Goal: Task Accomplishment & Management: Use online tool/utility

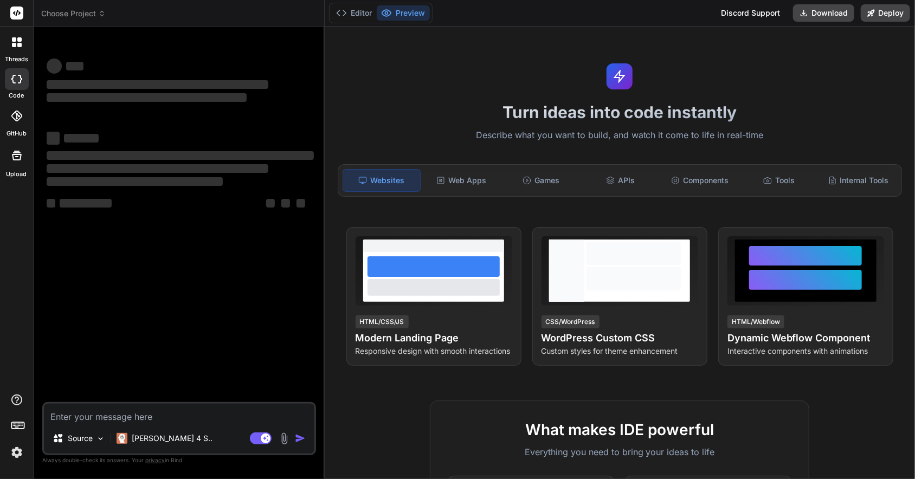
click at [17, 11] on icon at bounding box center [17, 13] width 8 height 7
click at [15, 47] on icon at bounding box center [14, 45] width 4 height 4
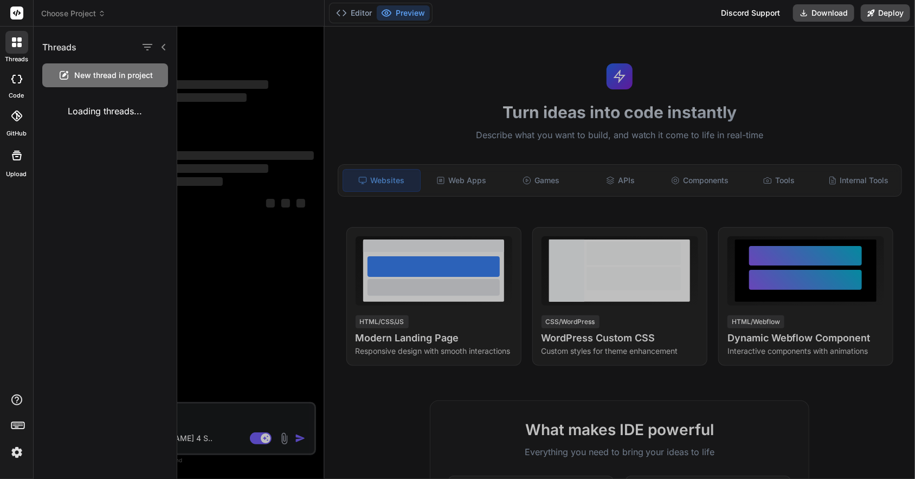
click at [16, 46] on icon at bounding box center [17, 42] width 10 height 10
click at [12, 13] on rect at bounding box center [16, 13] width 13 height 13
click at [18, 35] on div at bounding box center [16, 42] width 23 height 23
click at [162, 48] on icon at bounding box center [163, 47] width 9 height 9
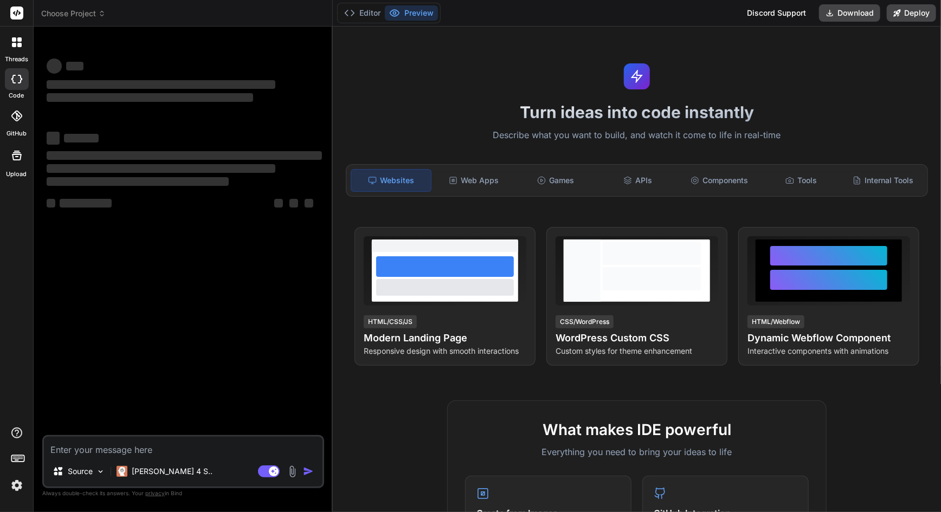
type textarea "x"
click at [103, 10] on icon at bounding box center [102, 14] width 8 height 8
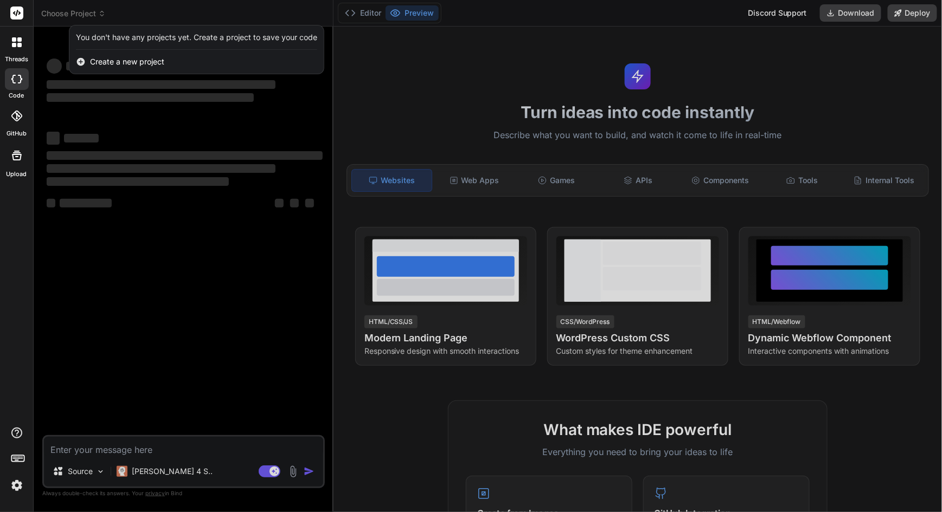
click at [109, 291] on div at bounding box center [471, 256] width 942 height 512
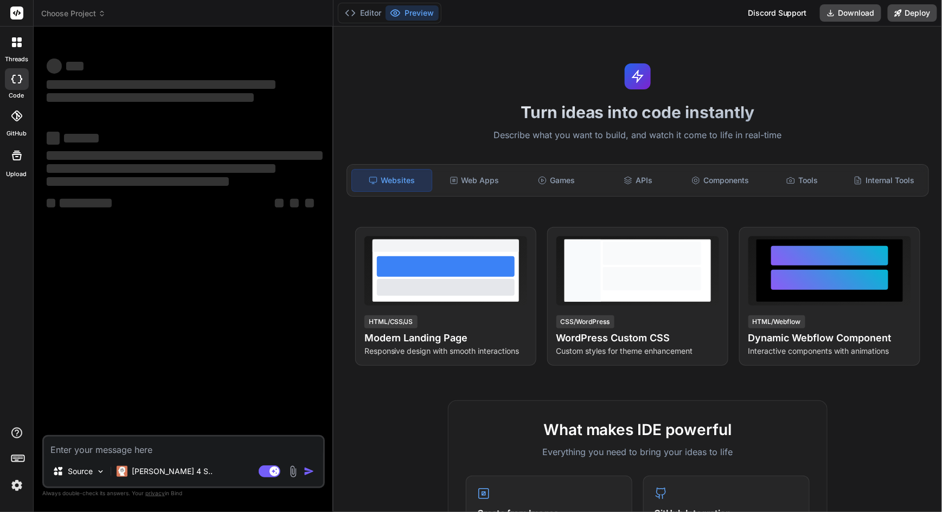
click at [14, 295] on div "threads code GitHub Upload" at bounding box center [17, 256] width 34 height 512
click at [103, 8] on span "Choose Project" at bounding box center [73, 13] width 65 height 11
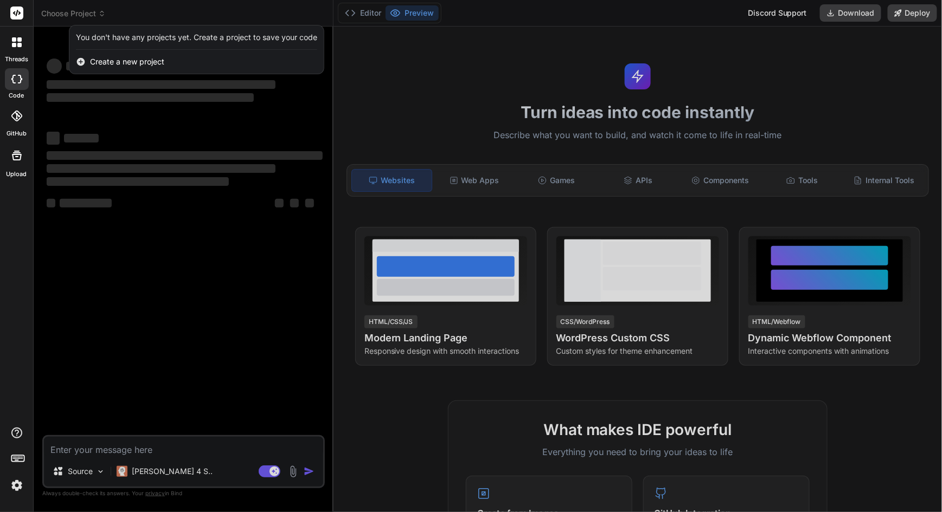
click at [121, 62] on span "Create a new project" at bounding box center [127, 61] width 74 height 11
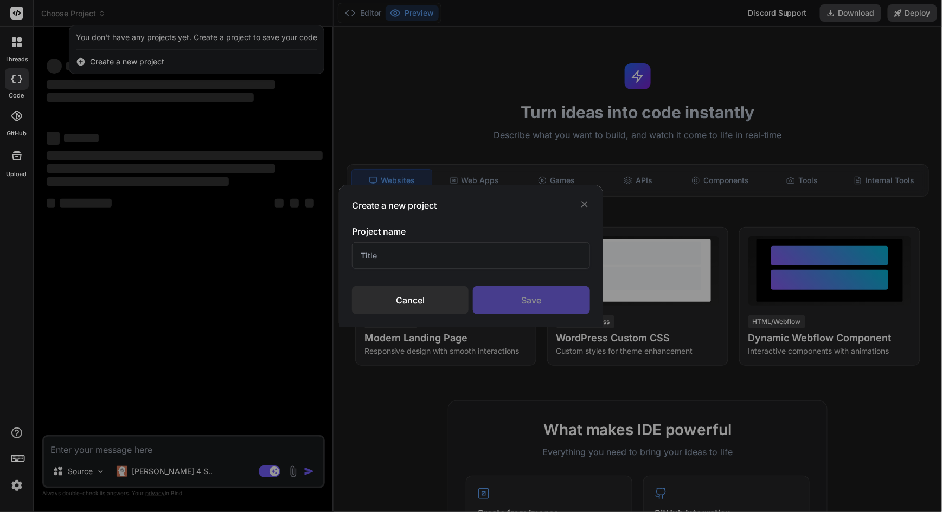
click at [417, 254] on input "text" at bounding box center [470, 255] width 237 height 27
type input "huhuh"
click at [544, 300] on div "Save" at bounding box center [531, 300] width 117 height 28
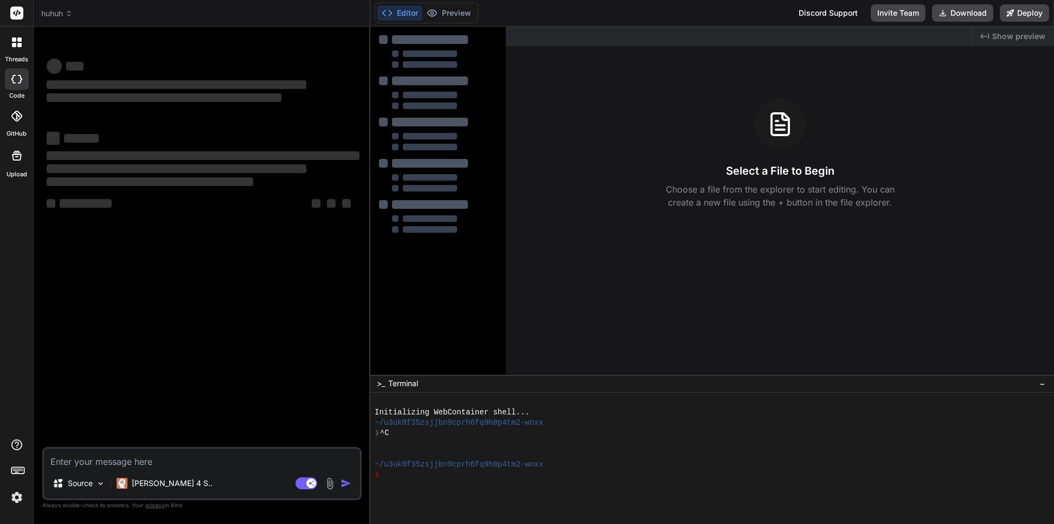
click at [14, 118] on icon at bounding box center [16, 116] width 11 height 11
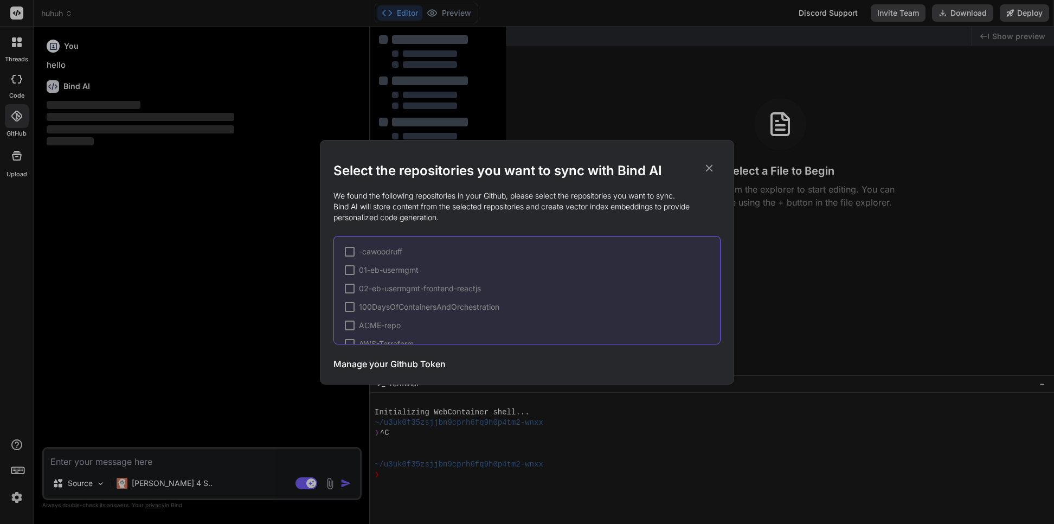
click at [704, 165] on icon at bounding box center [709, 168] width 12 height 12
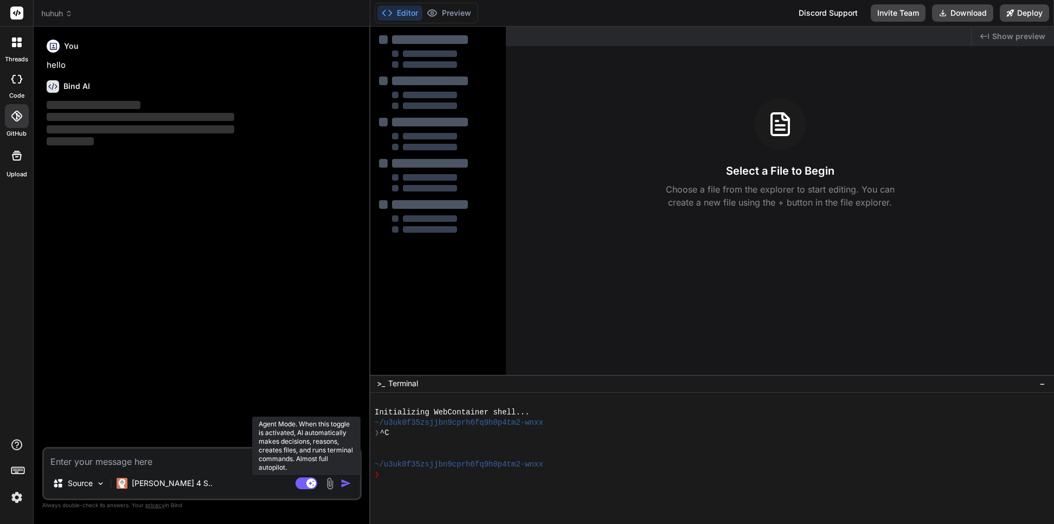
click at [307, 478] on rect at bounding box center [306, 483] width 22 height 12
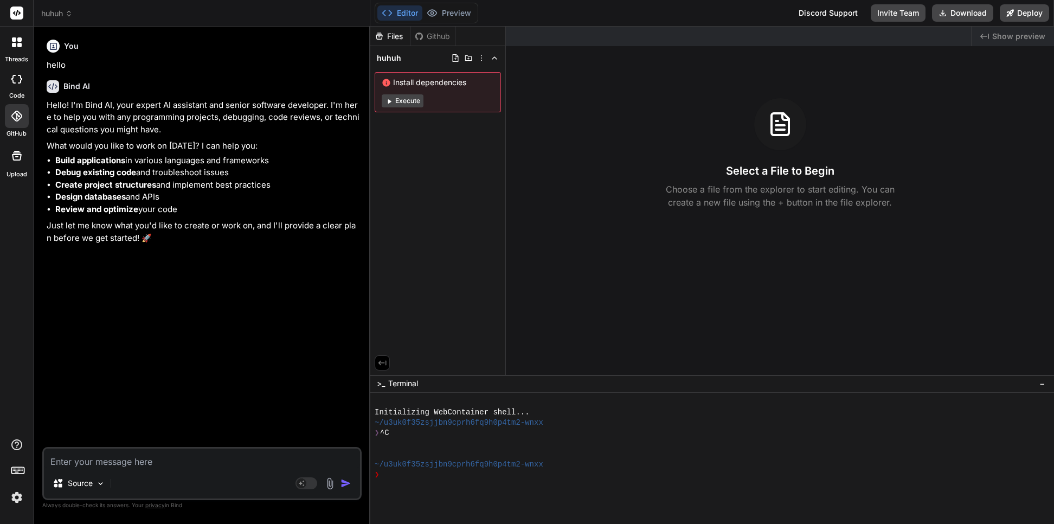
click at [15, 479] on img at bounding box center [17, 497] width 18 height 18
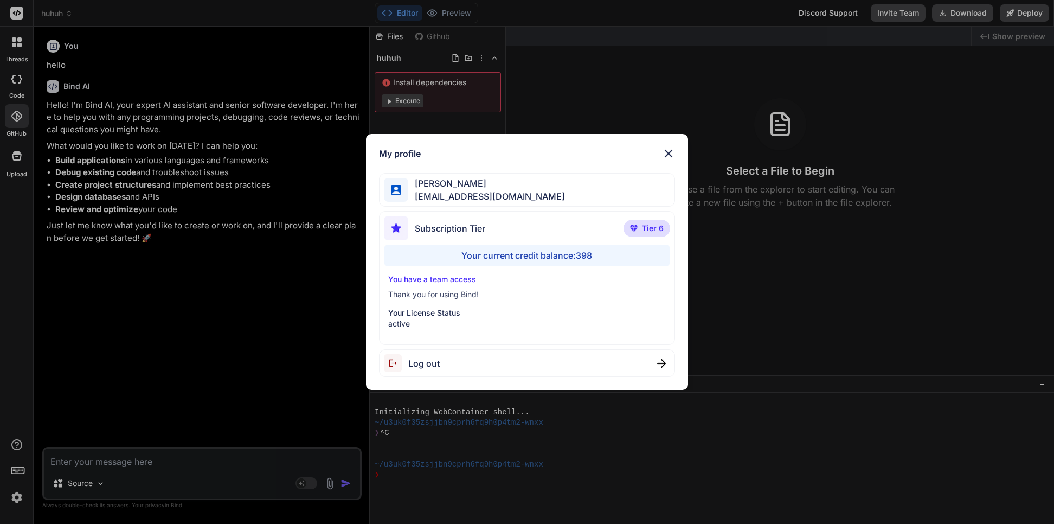
click at [11, 479] on div "My profile [PERSON_NAME] [EMAIL_ADDRESS][DOMAIN_NAME] Subscription Tier Tier 6 …" at bounding box center [527, 262] width 1054 height 524
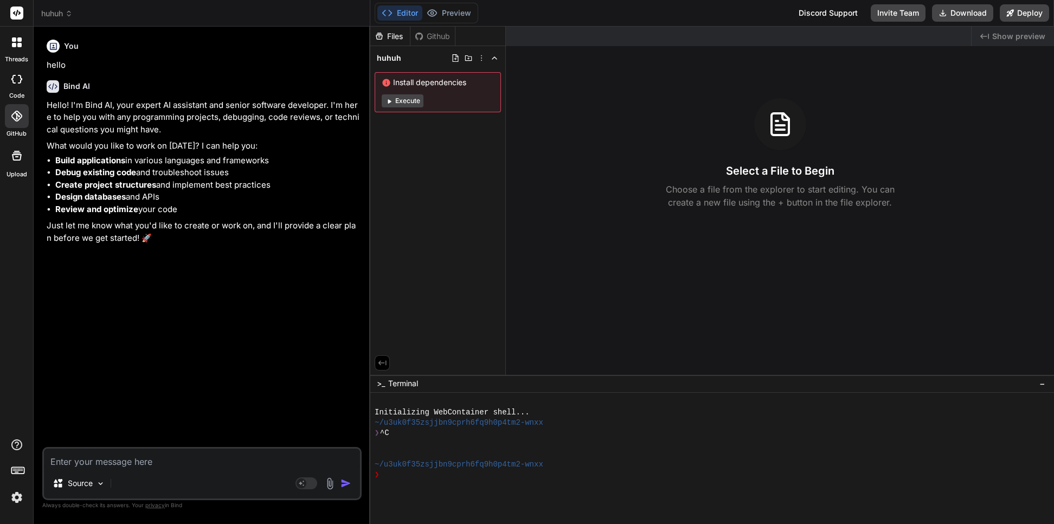
click at [72, 10] on icon at bounding box center [69, 14] width 8 height 8
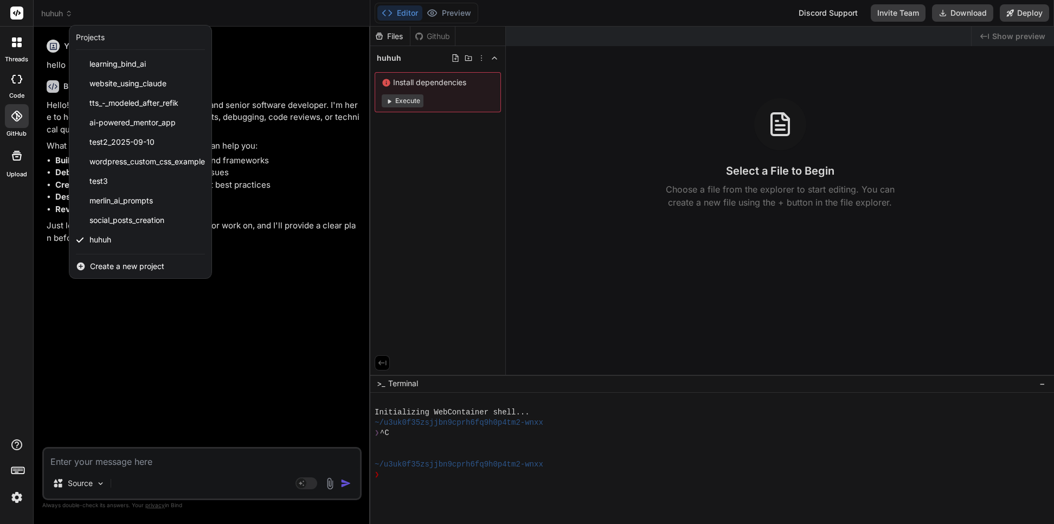
click at [285, 102] on div at bounding box center [527, 262] width 1054 height 524
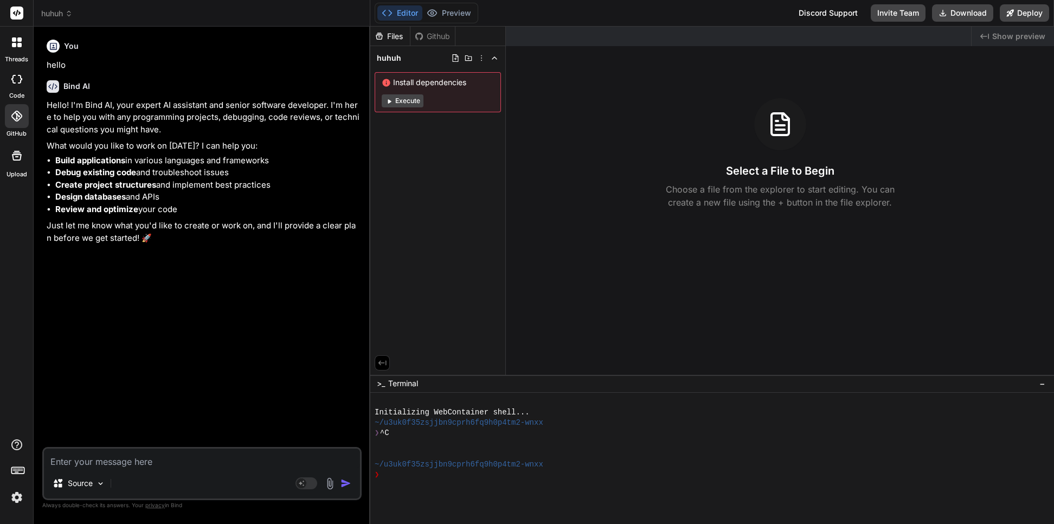
click at [107, 463] on textarea at bounding box center [202, 458] width 316 height 20
click at [300, 479] on rect at bounding box center [302, 483] width 10 height 10
click at [851, 138] on div "Select a File to Begin Choose a file from the explorer to start editing. You ca…" at bounding box center [780, 153] width 548 height 111
click at [21, 76] on icon at bounding box center [16, 79] width 11 height 9
type textarea "x"
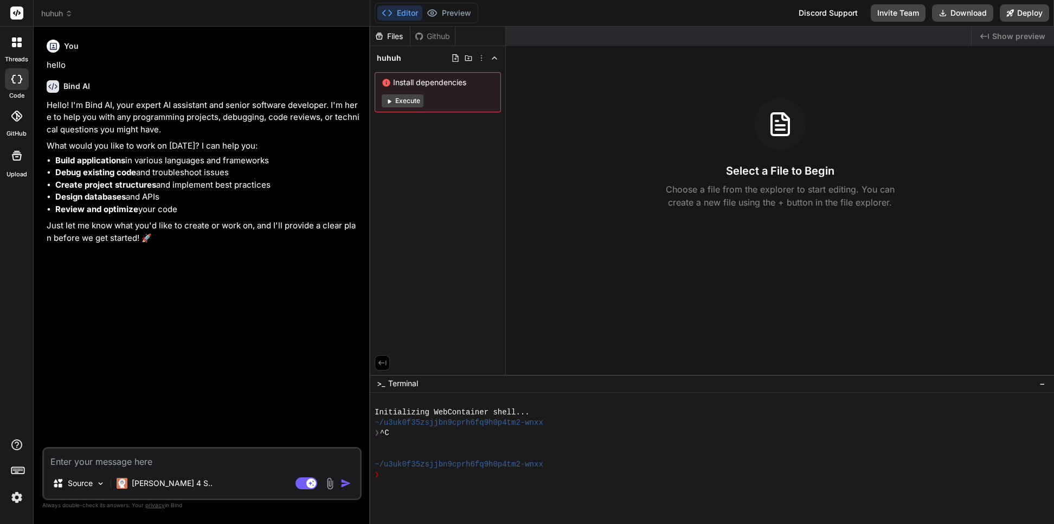
paste textarea "You are a senior full-stack game engineer working in [GEOGRAPHIC_DATA]. Build a…"
type textarea "You are a senior full-stack game engineer working in [GEOGRAPHIC_DATA]. Build a…"
type textarea "x"
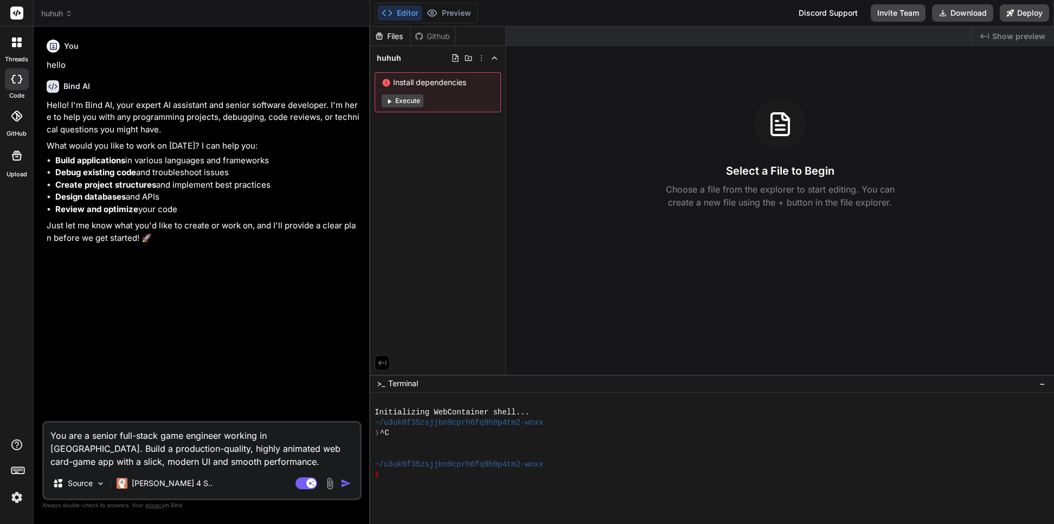
type textarea "You are a senior full-stack game engineer working in [GEOGRAPHIC_DATA]. Build a…"
type textarea "x"
type textarea "You are a senior full-stack game engineer working in [GEOGRAPHIC_DATA]. Build a…"
type textarea "x"
paste textarea "Scaffold Create a new project using Vite + React + TypeScript. Add libraries: p…"
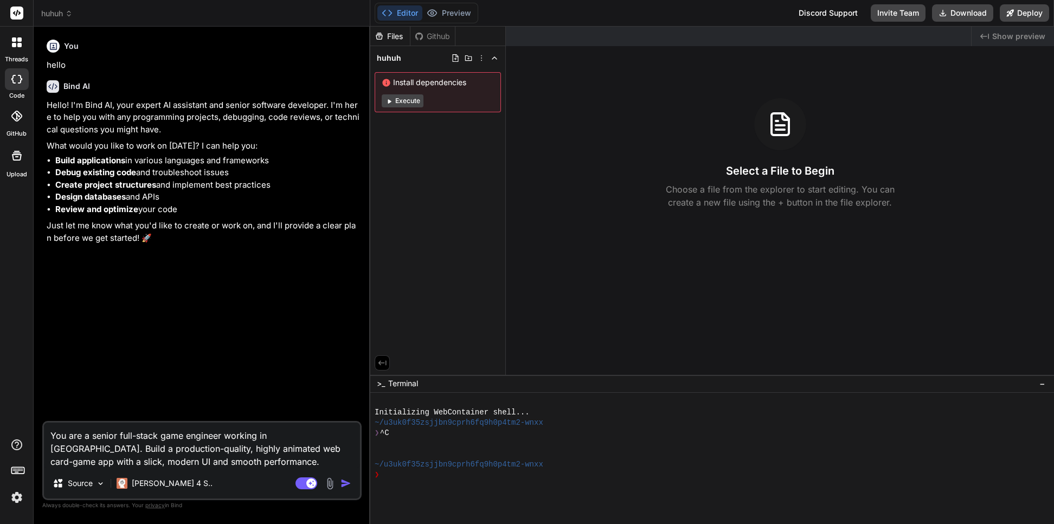
type textarea "You are a senior full-stack game engineer working in [GEOGRAPHIC_DATA]. Build a…"
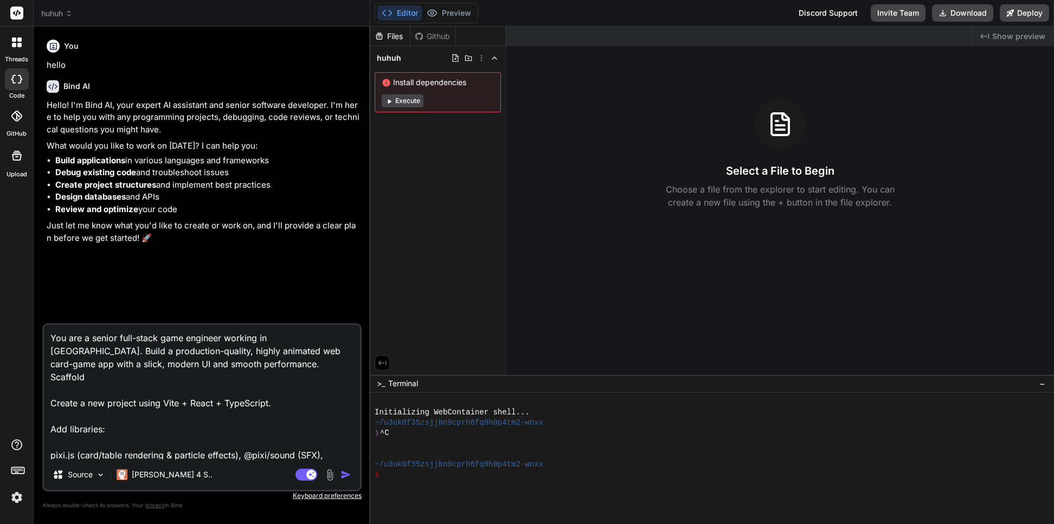
type textarea "x"
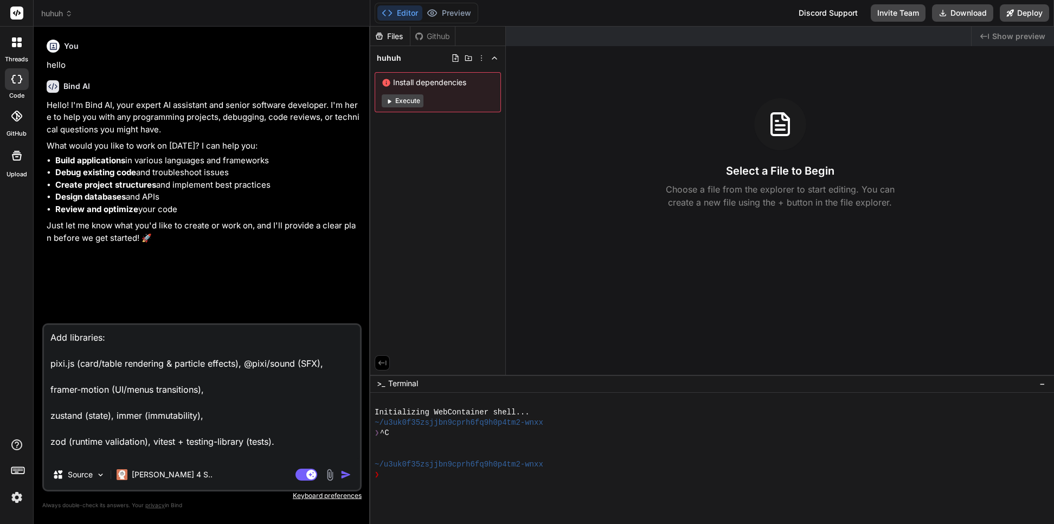
paste textarea "Lore Ipsu: dolor sitamet co Adip Elitse, Doei Tempori, Utla Etdol 4m; aliquaen;…"
type textarea "You are a senior full-stack game engineer working in [GEOGRAPHIC_DATA]. Build a…"
type textarea "x"
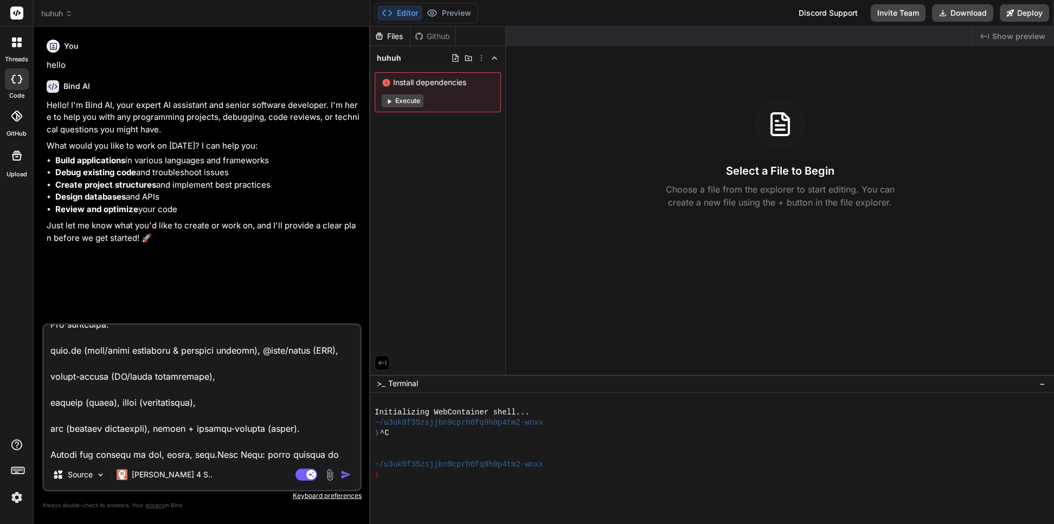
scroll to position [1677, 0]
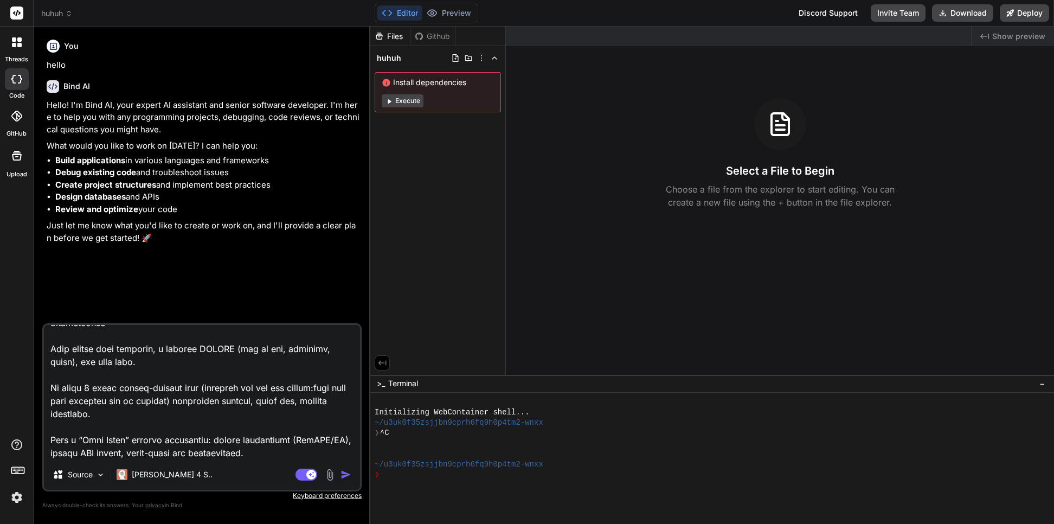
type textarea "You are a senior full-stack game engineer working in [GEOGRAPHIC_DATA]. Build a…"
click at [344, 475] on img "button" at bounding box center [345, 474] width 11 height 11
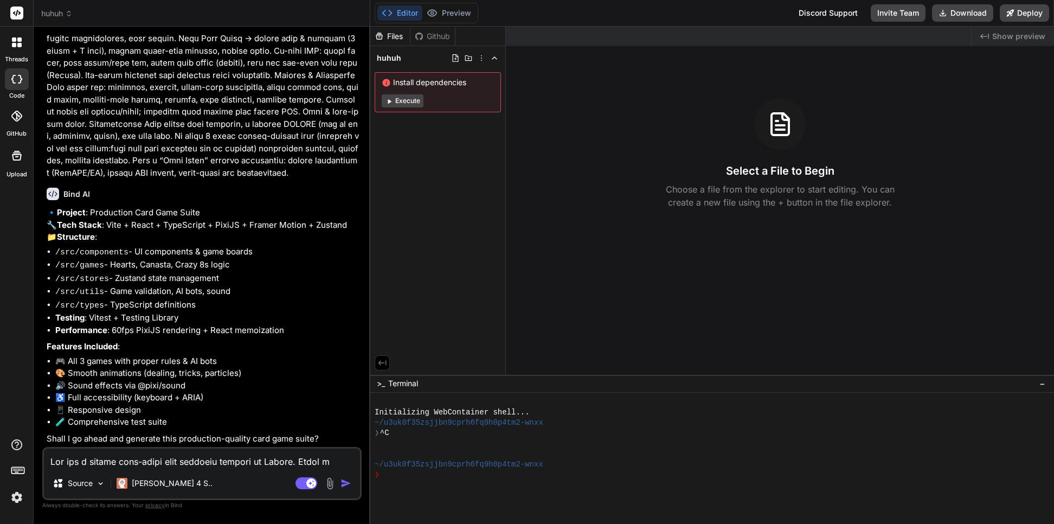
scroll to position [792, 0]
click at [136, 466] on textarea at bounding box center [202, 458] width 316 height 20
type textarea "x"
type textarea "y"
type textarea "x"
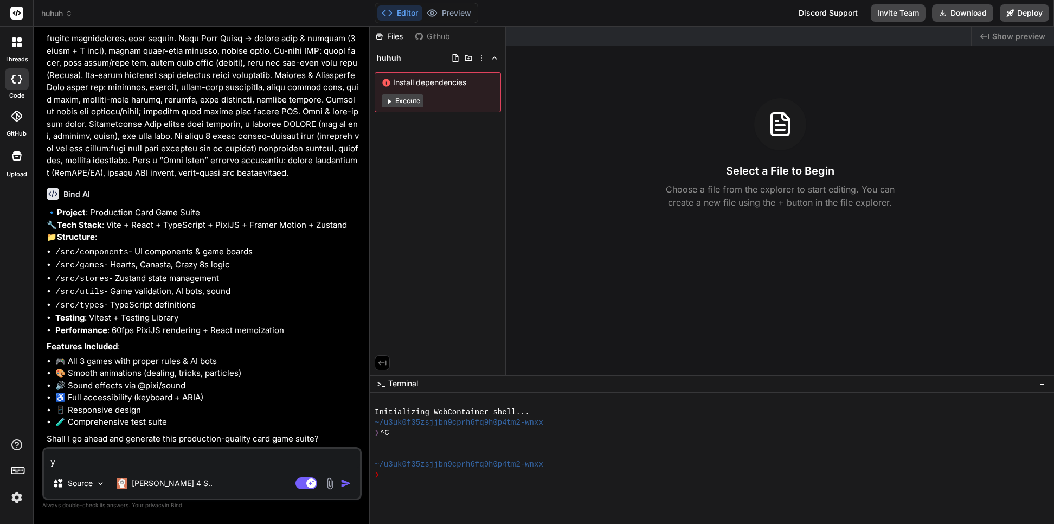
type textarea "ye"
type textarea "x"
type textarea "yes"
type textarea "x"
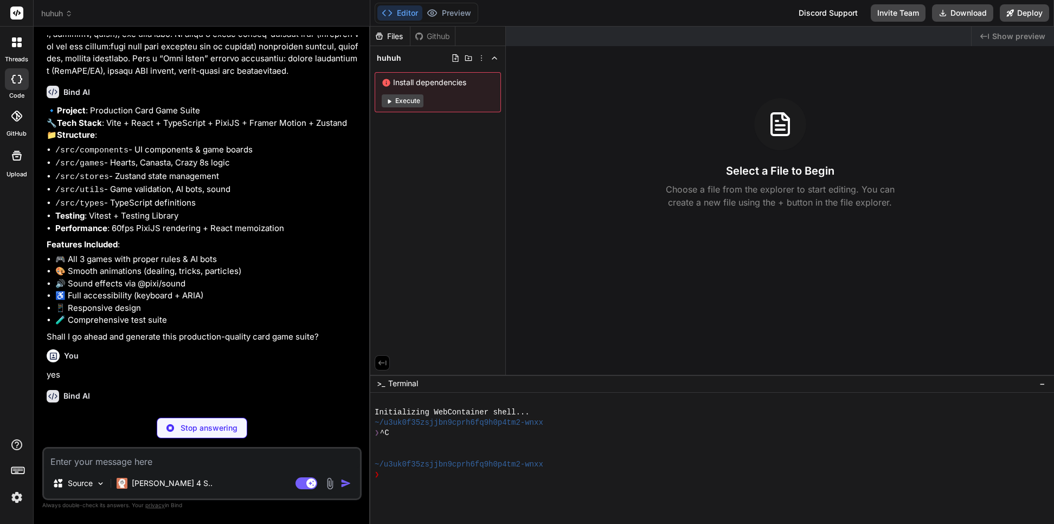
scroll to position [904, 0]
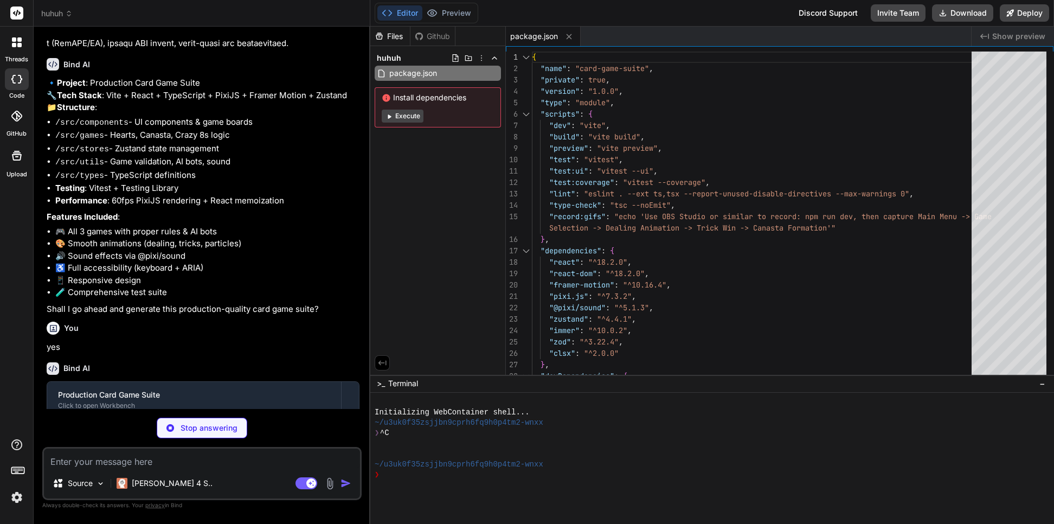
type textarea "x"
type textarea "test: { globals: true, environment: 'jsdom', setupFiles: ['./src/test/setup.ts'…"
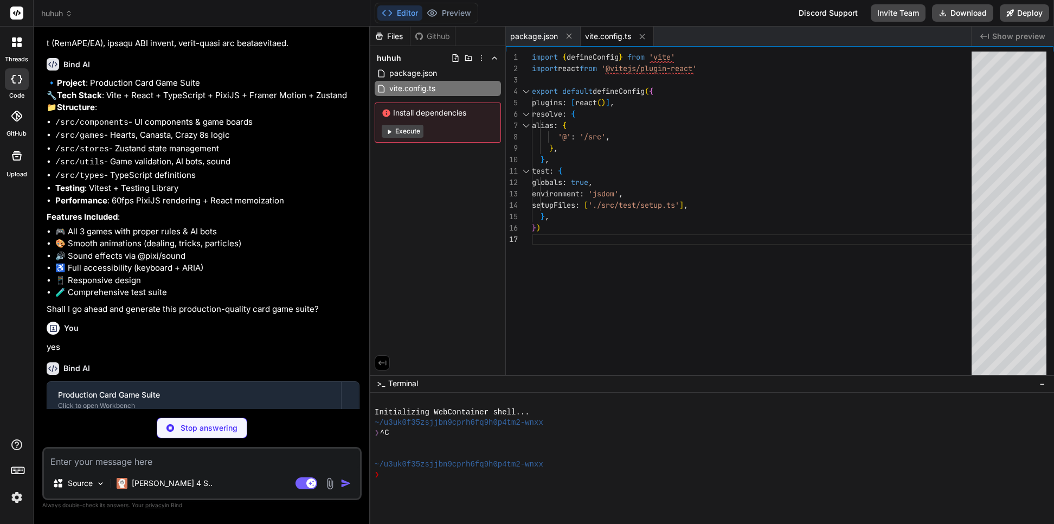
type textarea "x"
type textarea "} }, "include": ["src"], "references": [{ "path": "./tsconfig.node.json" }] }"
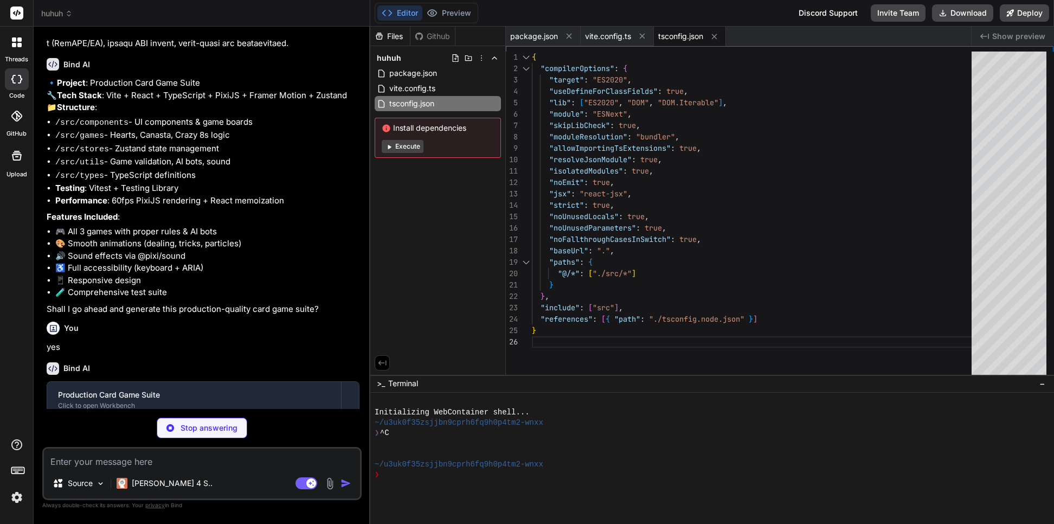
type textarea "x"
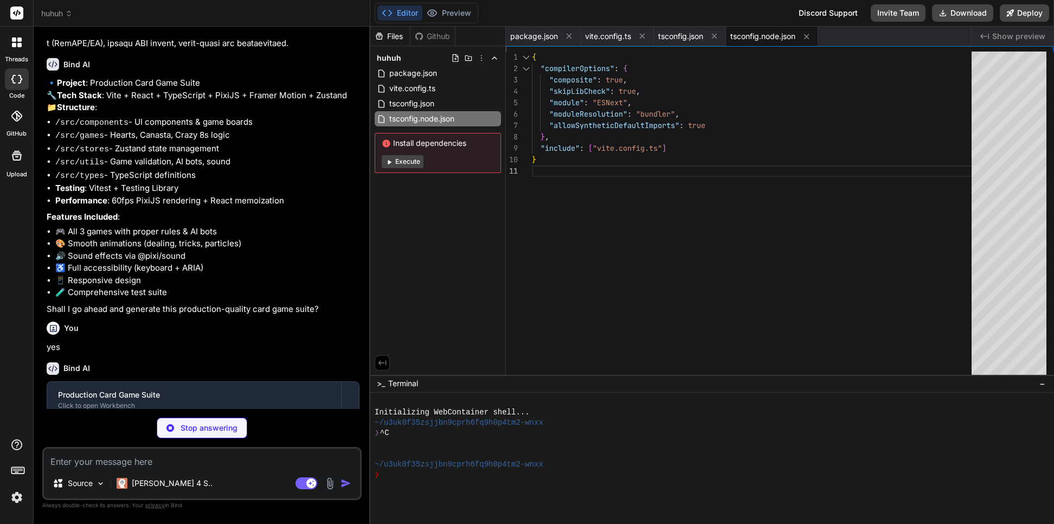
type textarea "x"
type textarea "<script type="module" src="/src/main.tsx"></script> </body> </html>"
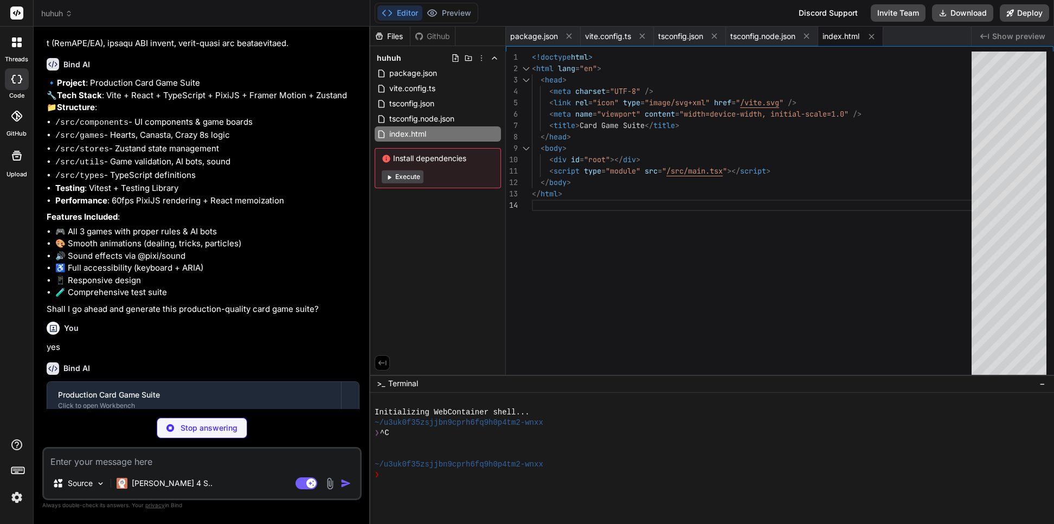
type textarea "x"
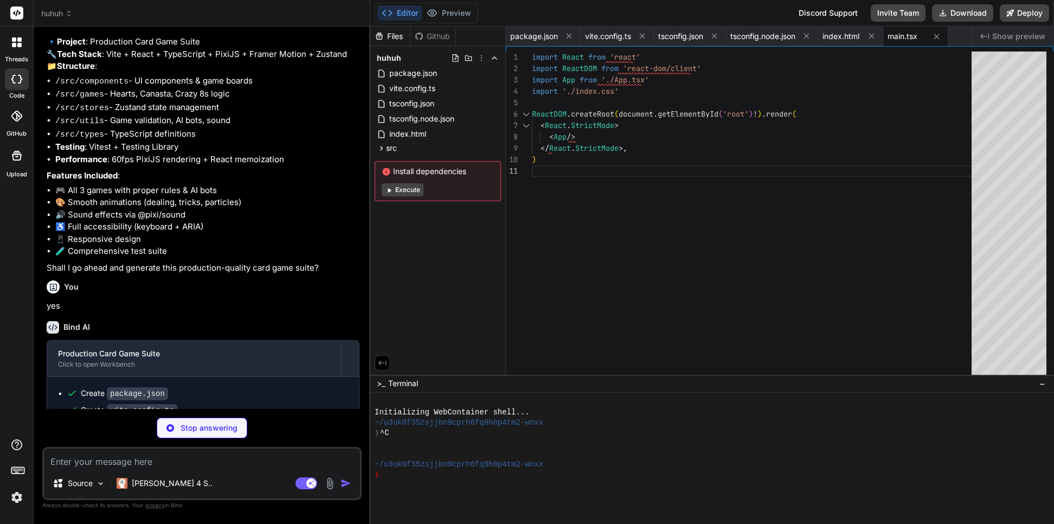
scroll to position [1061, 0]
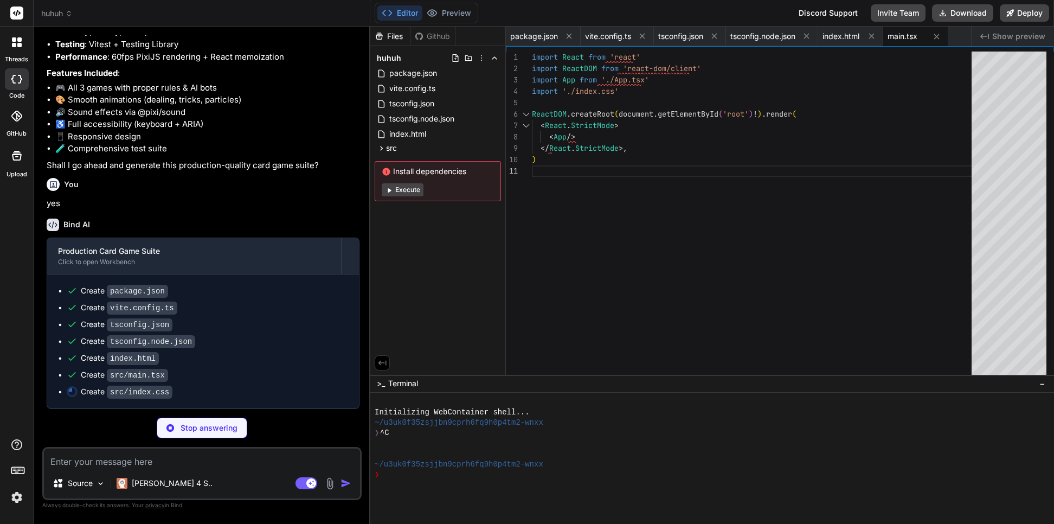
type textarea "x"
type textarea "margin: 20px; width: calc(100% - 40px); } }"
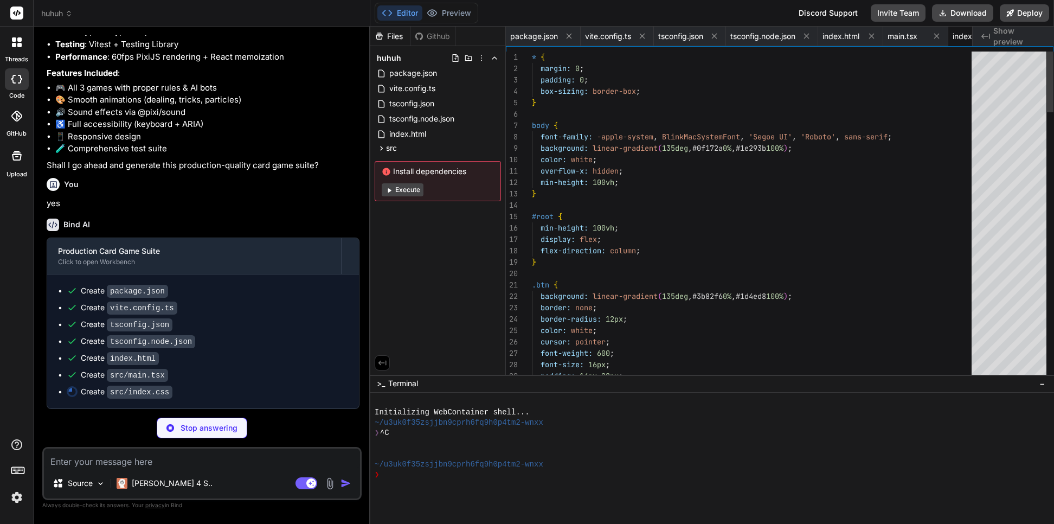
scroll to position [0, 44]
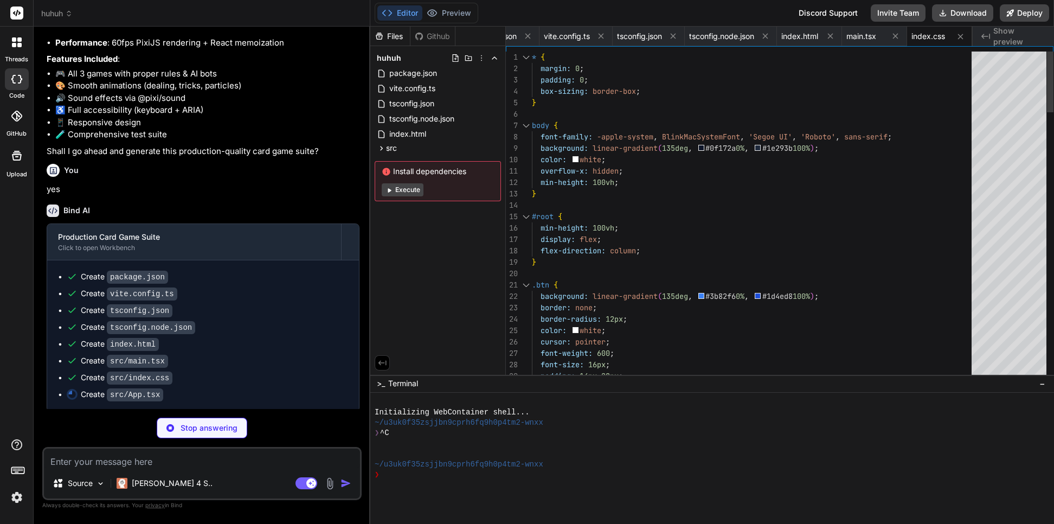
type textarea "x"
type textarea "<GameProvider> <SoundProvider> <AppContent /> </SoundProvider> </GameProvider> …"
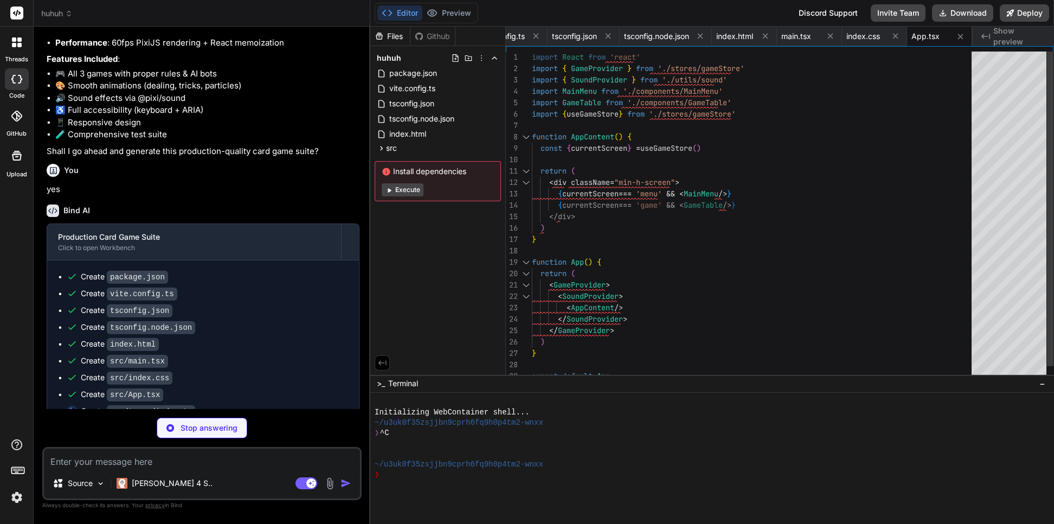
type textarea "x"
type textarea "type: 'deal' | 'play' | 'trick' | 'score' | 'particle' duration: number positio…"
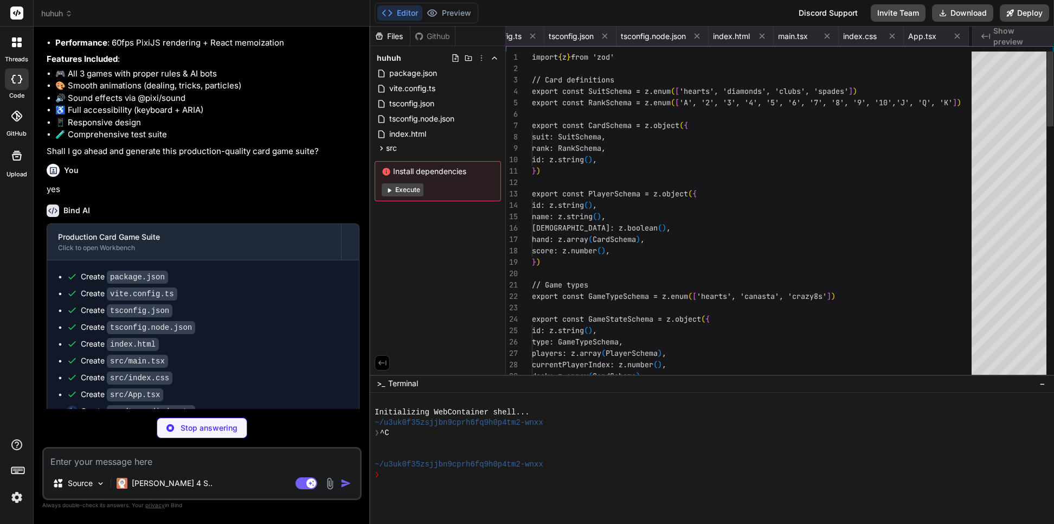
scroll to position [0, 175]
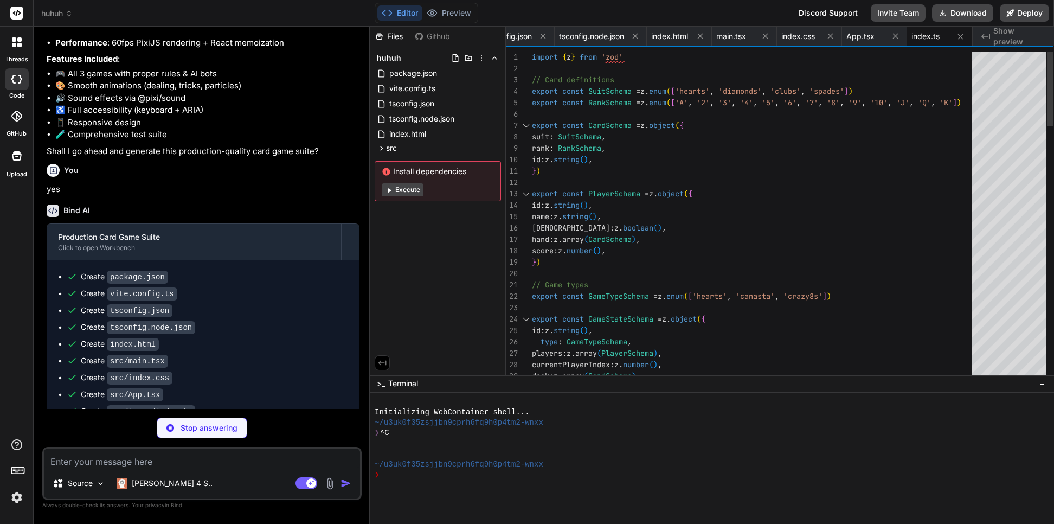
type textarea "x"
type textarea "} return context }"
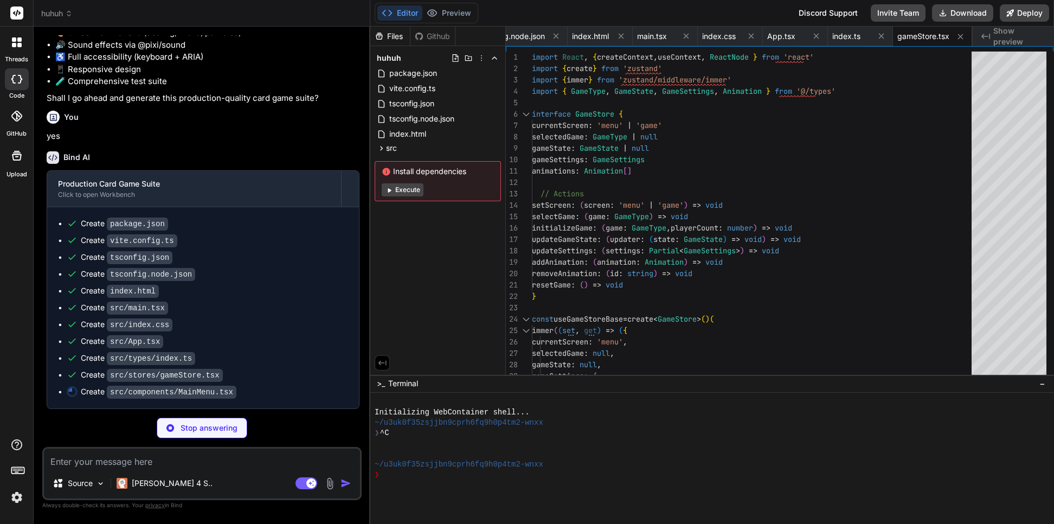
scroll to position [1126, 0]
type textarea "x"
type textarea "</AnimatePresence> </div> ) }"
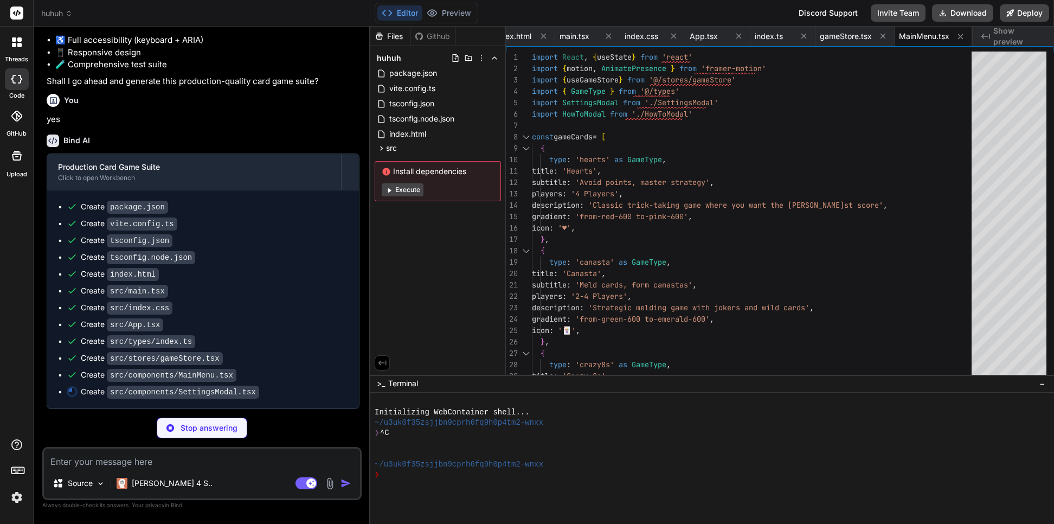
scroll to position [1143, 0]
type textarea "x"
type textarea "<button onClick={onClose} className="btn"> Close </button> </div> </motion.div>…"
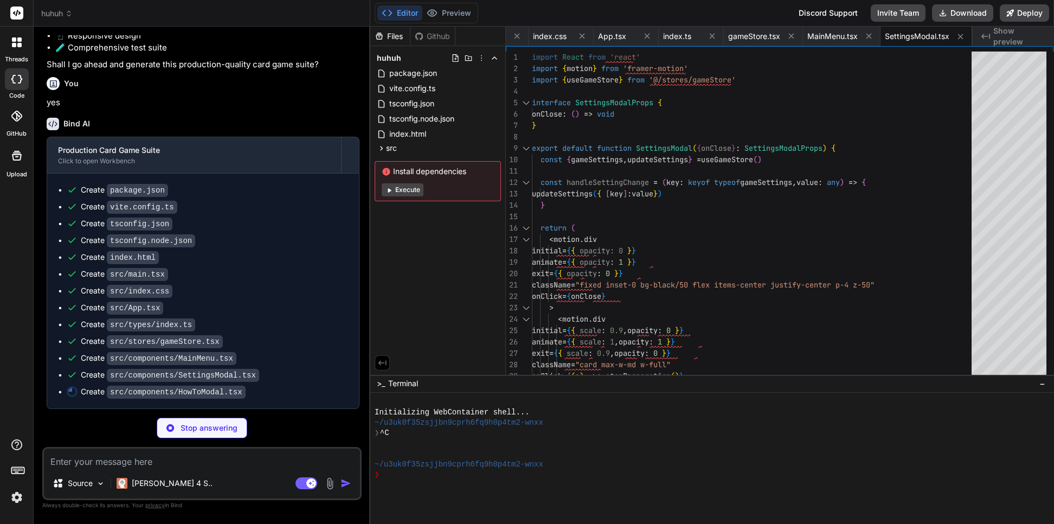
scroll to position [1159, 0]
type textarea "x"
type textarea "<div className="mt-6 flex justify-end"> <button onClick={onClose} className="bt…"
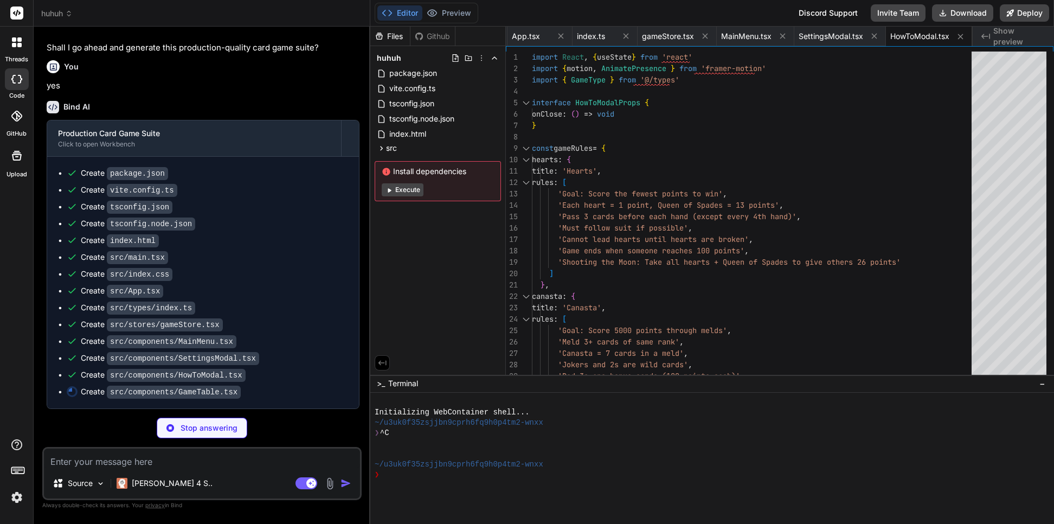
scroll to position [1175, 0]
type textarea "x"
type textarea "className="absolute top-4 left-4 z-40 btn-secondary" aria-label="Return to main…"
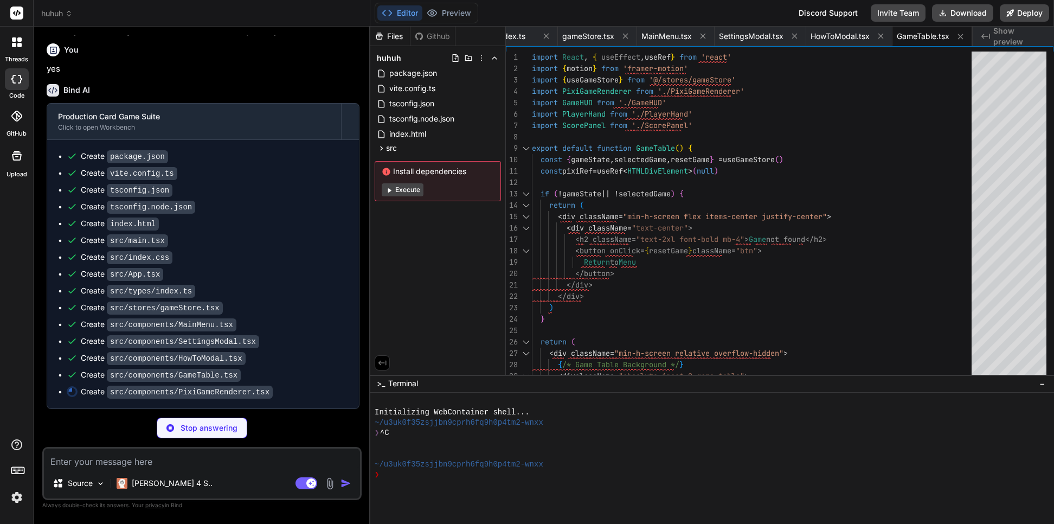
scroll to position [1191, 0]
type textarea "x"
type textarea "function getSuitColor(suit: string): number { return suit === 'hearts' || suit …"
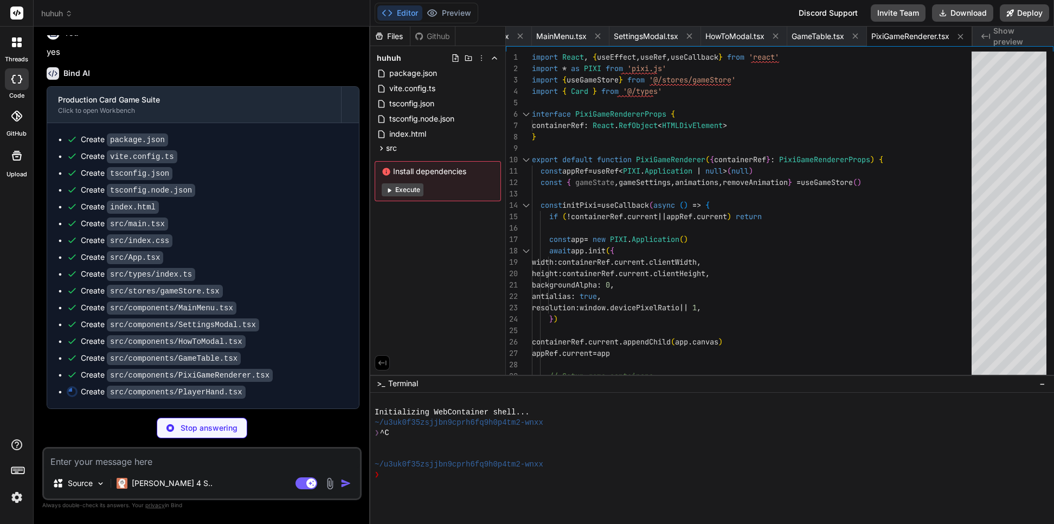
scroll to position [1208, 0]
type textarea "x"
type textarea "</div> ) }"
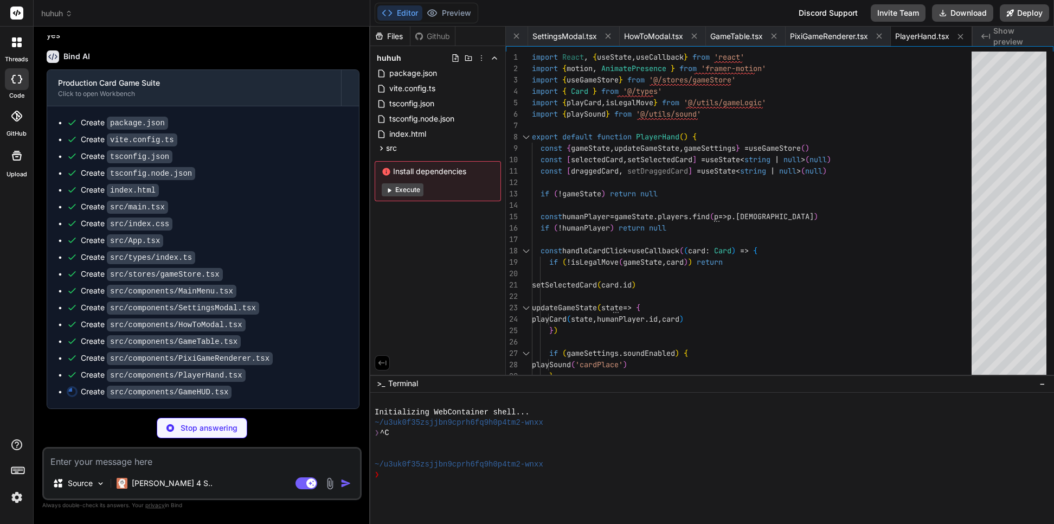
scroll to position [1224, 0]
type textarea "x"
type textarea "<div className="text-xs text-slate-300 space-y-1"> <div>Current suit: {gameStat…"
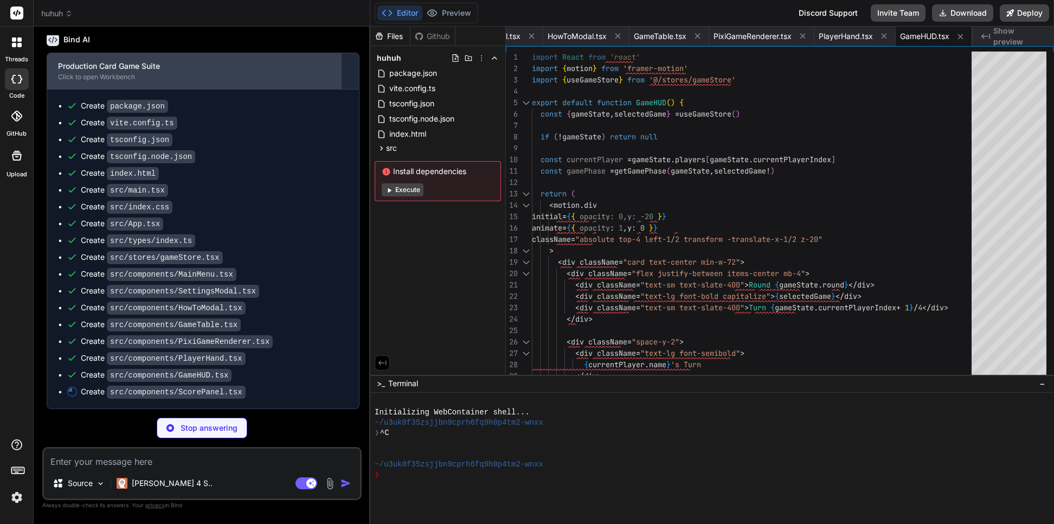
scroll to position [1240, 0]
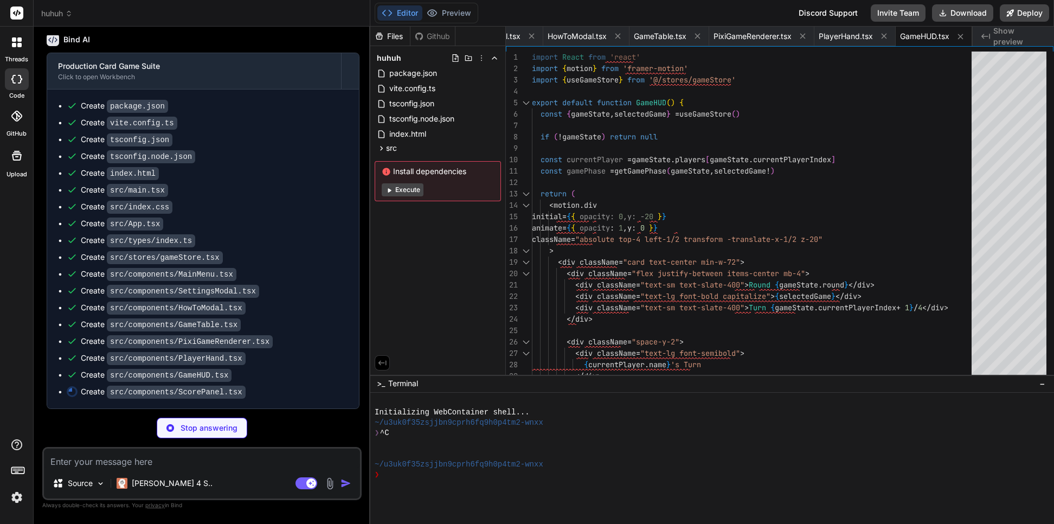
type textarea "x"
type textarea "return points }"
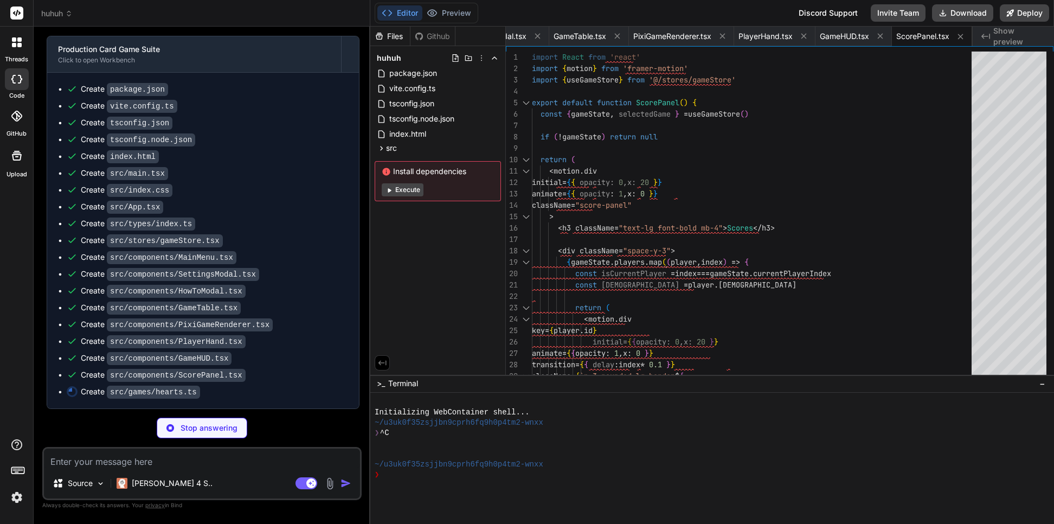
scroll to position [1256, 0]
click at [17, 479] on img at bounding box center [17, 497] width 18 height 18
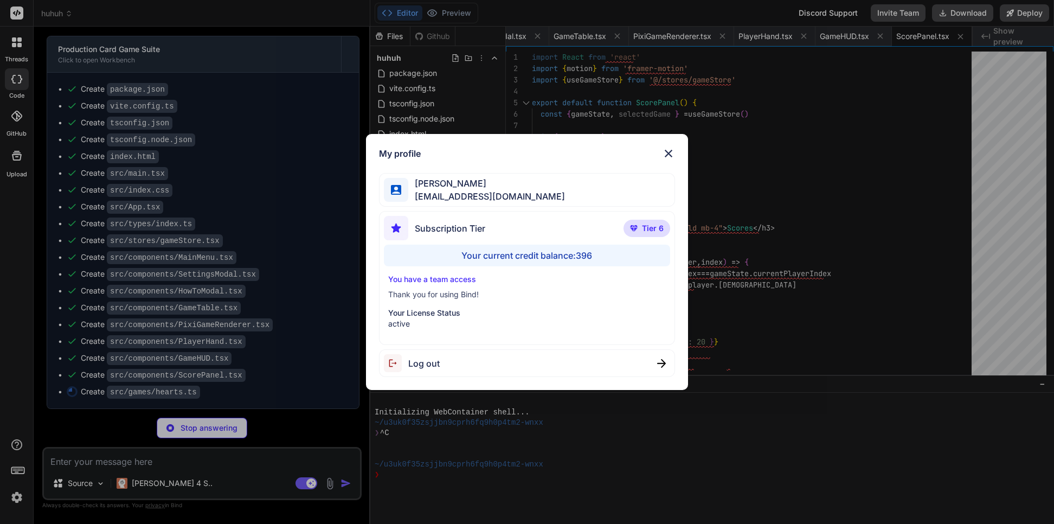
click at [17, 479] on div "My profile [PERSON_NAME] [EMAIL_ADDRESS][DOMAIN_NAME] Subscription Tier Tier 6 …" at bounding box center [527, 262] width 1054 height 524
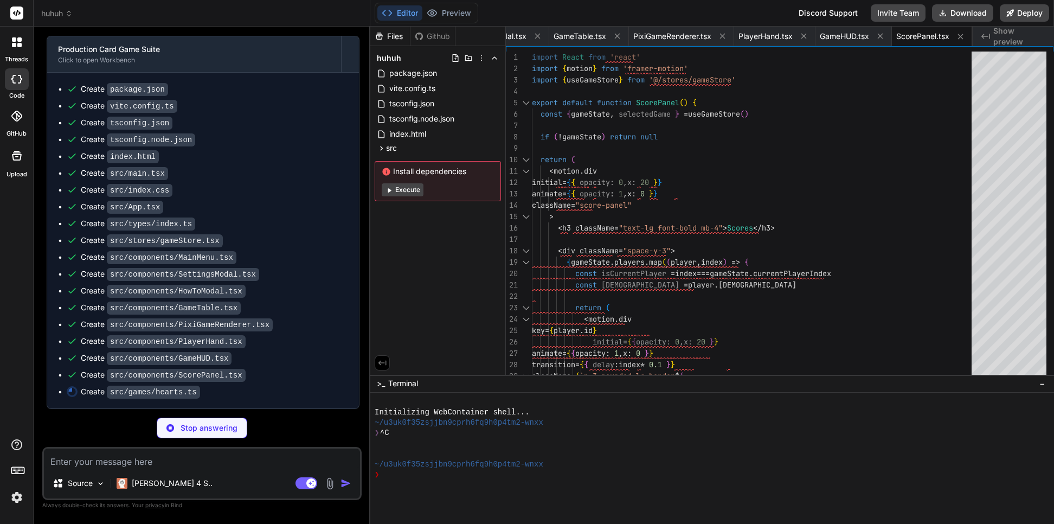
type textarea "x"
type textarea "const twoClubsIndex = gameState.players.findIndex(player => player.hand.some(ca…"
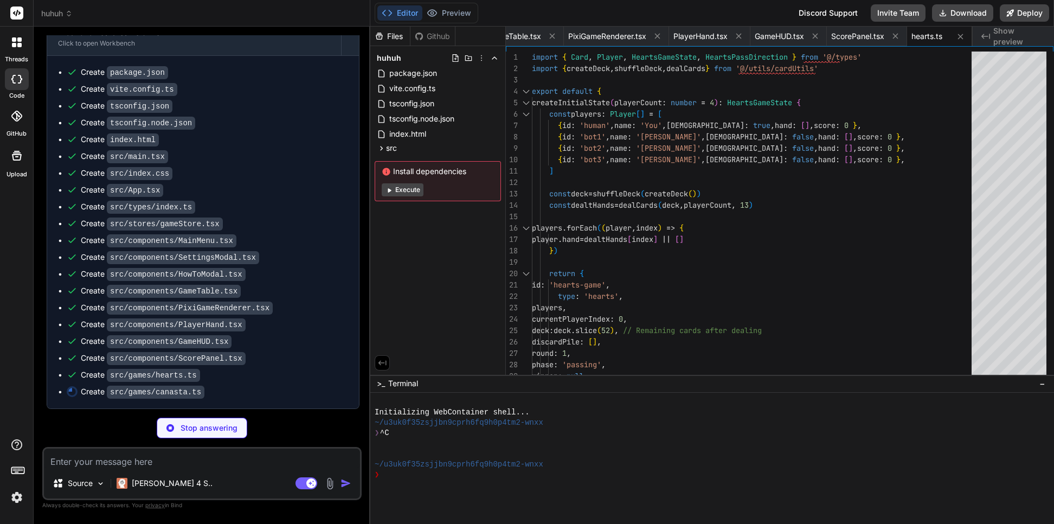
scroll to position [1273, 0]
type textarea "x"
type textarea "const playerMelds = gameState.melds[playerId] || [] const hasCanasta = playerMe…"
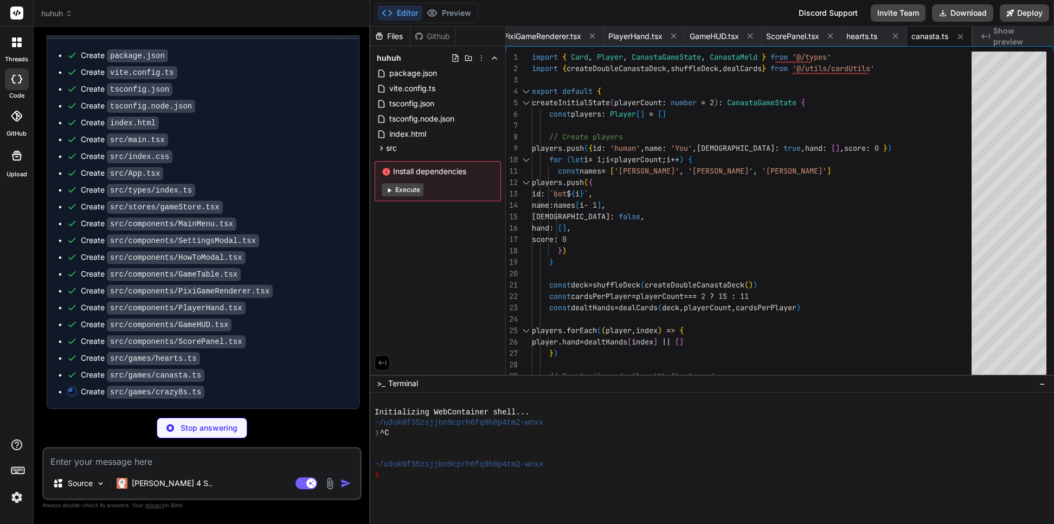
scroll to position [1289, 0]
type textarea "x"
type textarea "gameState.discardPile = [deck[startCardIndex]] gameState.deck = deck.slice(0, s…"
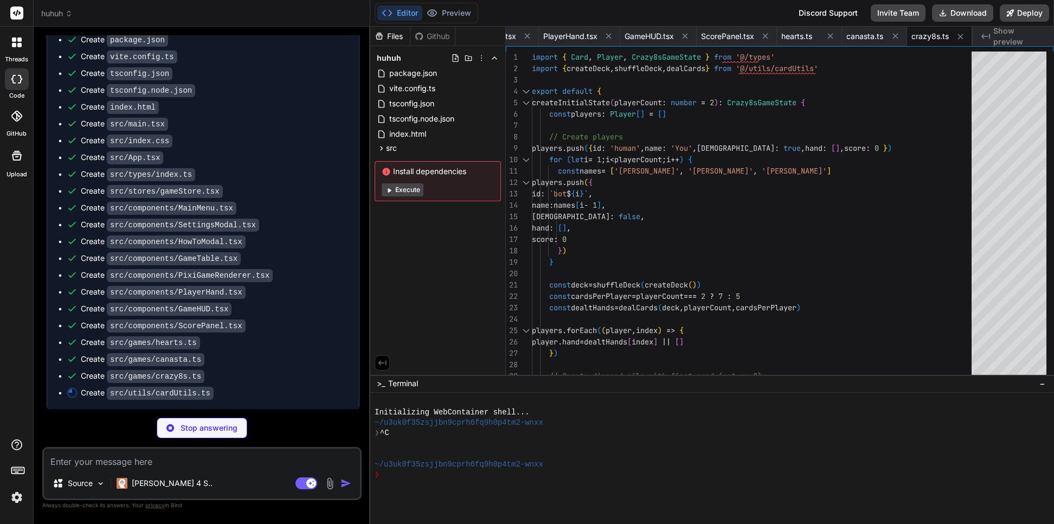
scroll to position [1305, 0]
type textarea "x"
type textarea "const color = card.suit === 'hearts' || card.suit === 'diamonds' ? 'red' : 'bla…"
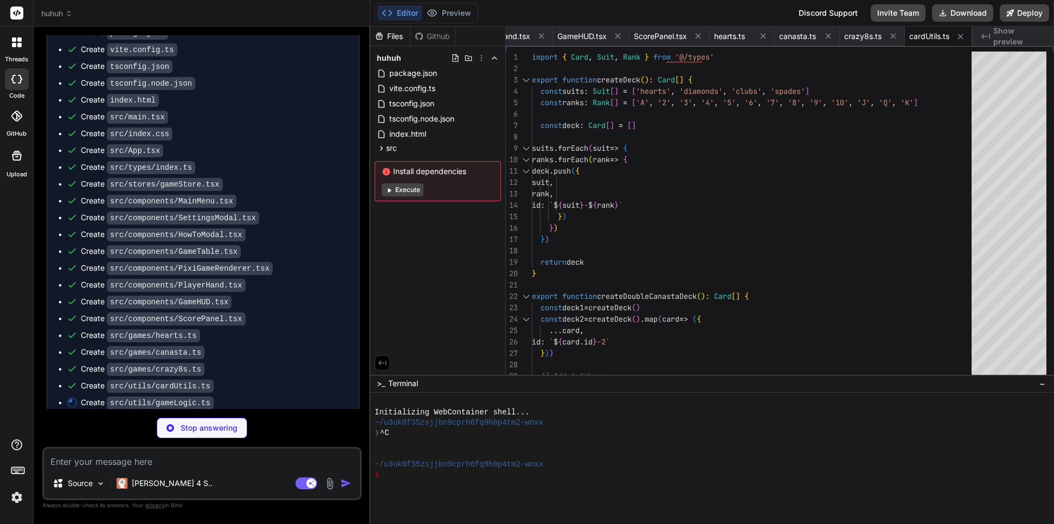
type textarea "x"
type textarea "// Check if drawn card is playable const lastCard = bot.hand[bot.hand.length - …"
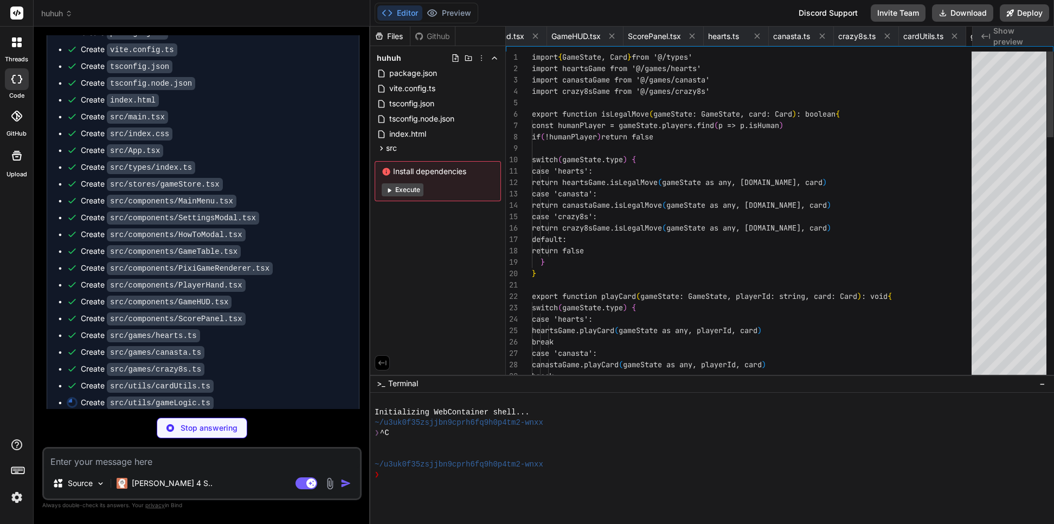
scroll to position [0, 1272]
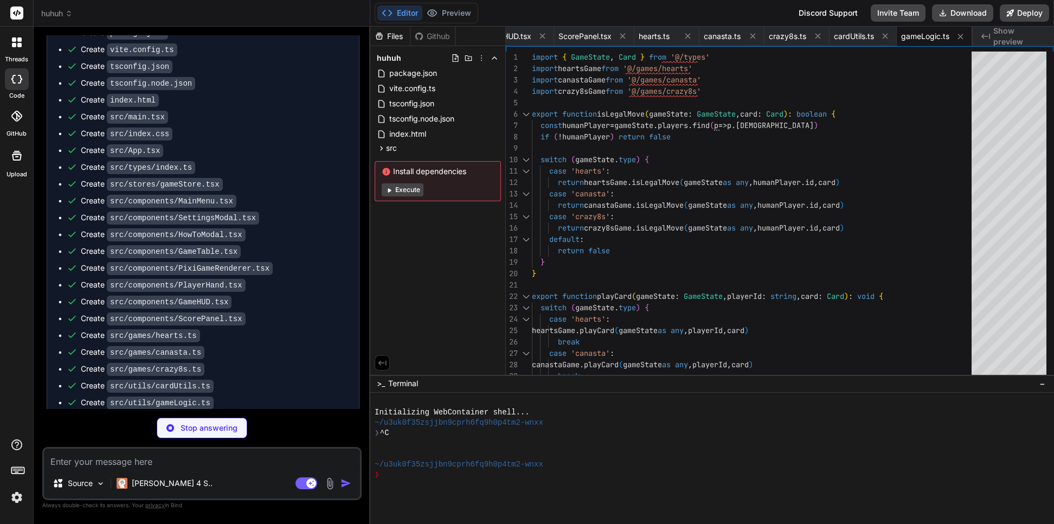
type textarea "x"
type textarea "return context } // Export for direct use export function playSound(soundName: …"
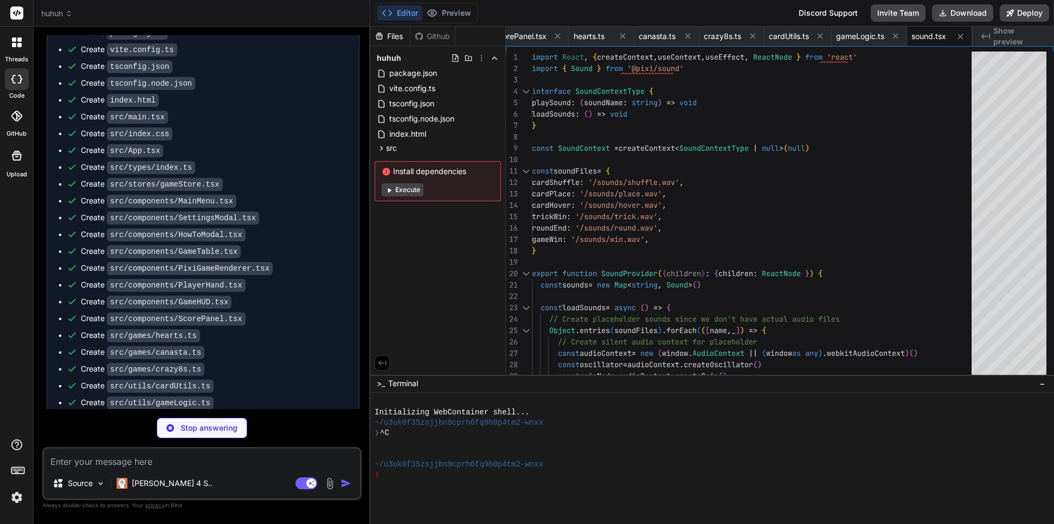
type textarea "x"
type textarea "import { expect, afterEach } from 'vitest' import { cleanup } from '@testing-li…"
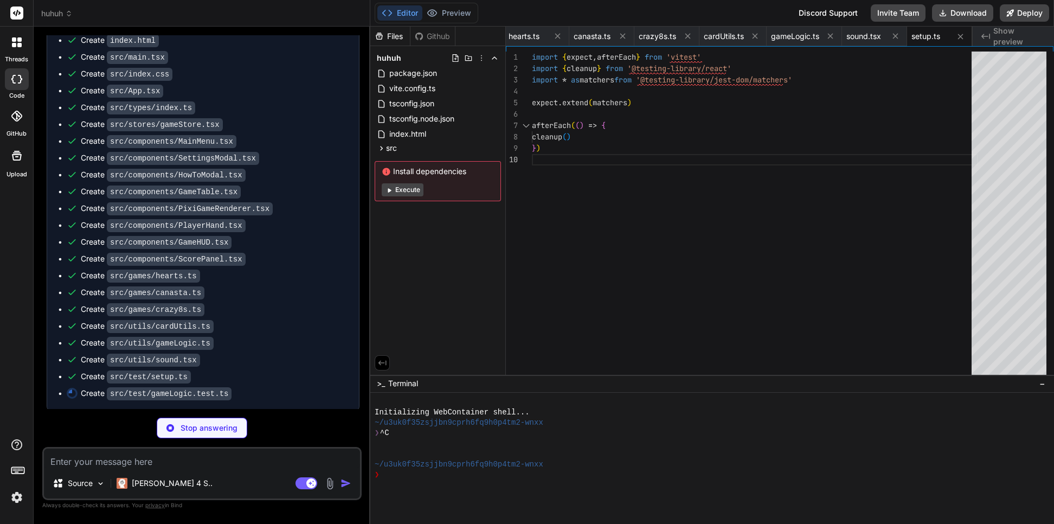
scroll to position [1370, 0]
type textarea "x"
type textarea "expect(chosenSuit).toBe('hearts') // Most cards in hearts }) })"
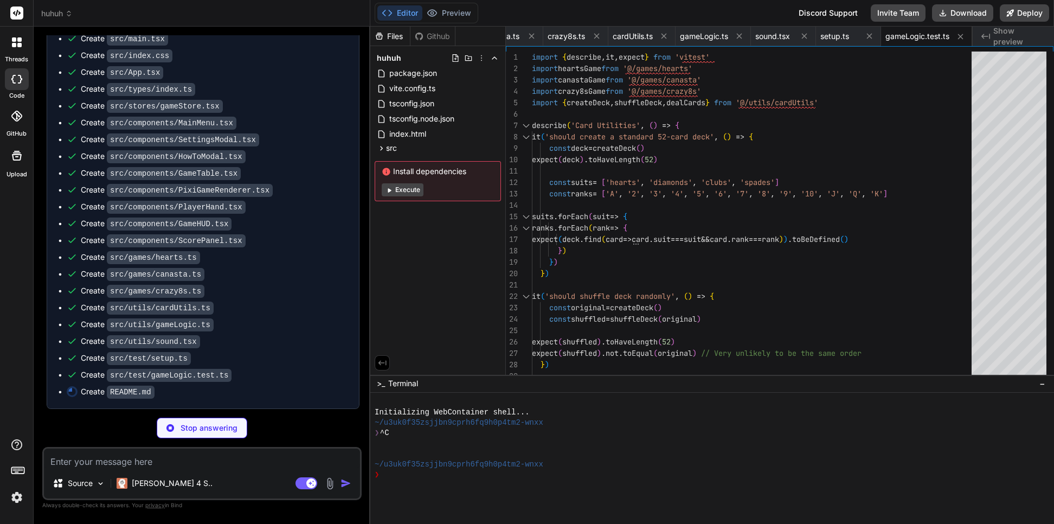
scroll to position [1387, 0]
click at [16, 479] on img at bounding box center [17, 497] width 18 height 18
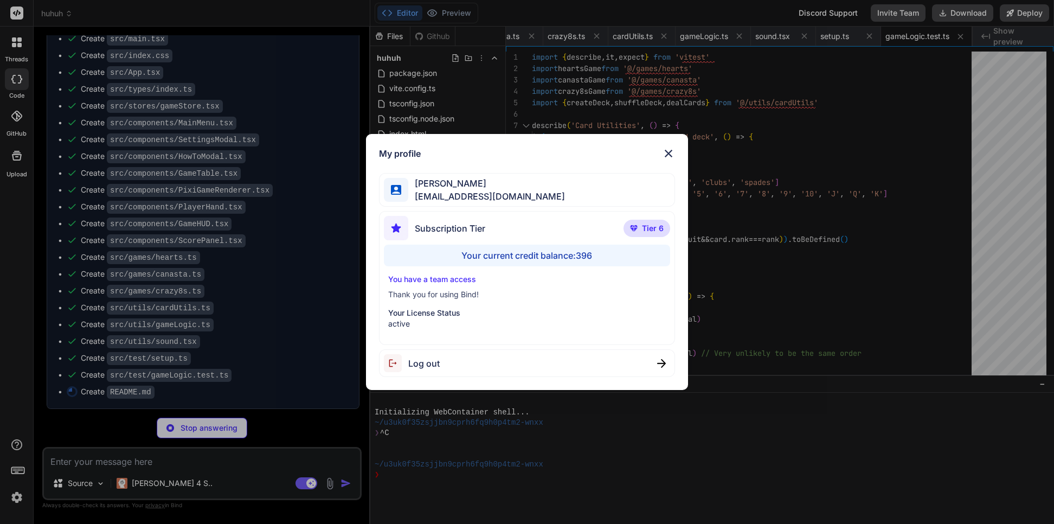
click at [16, 479] on div "My profile [PERSON_NAME] [EMAIL_ADDRESS][DOMAIN_NAME] Subscription Tier Tier 6 …" at bounding box center [527, 262] width 1054 height 524
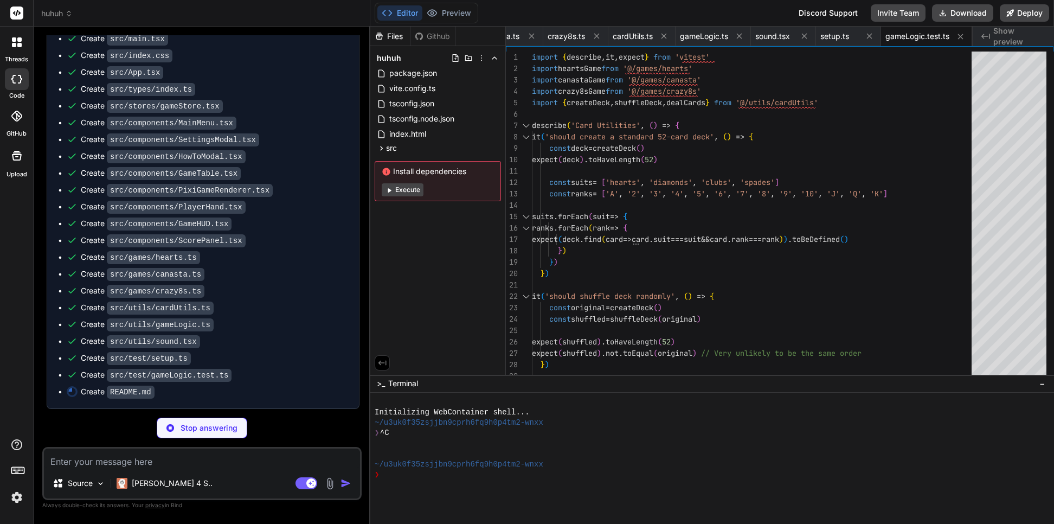
type textarea "x"
type textarea "--- Built with ❤️ using modern web technologies. Ready for production deploymen…"
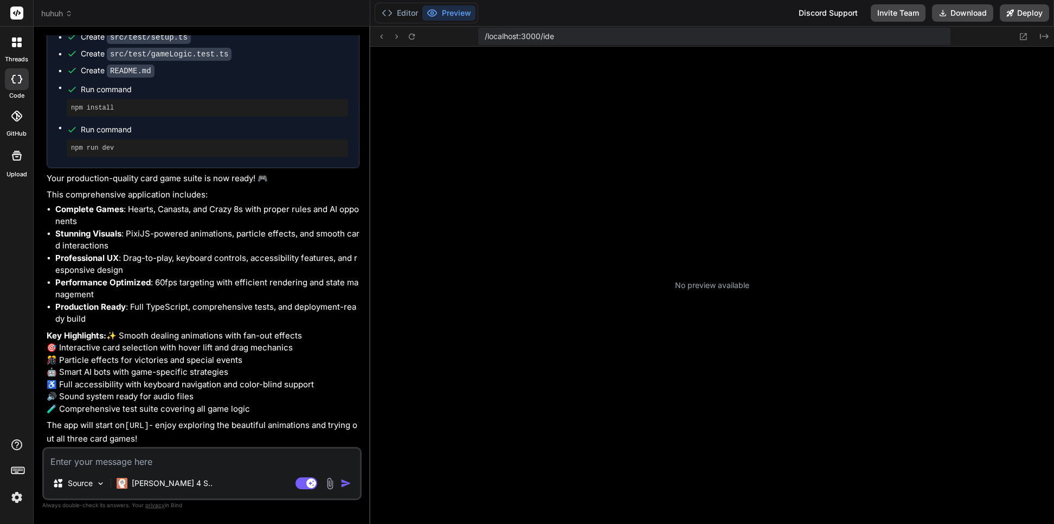
scroll to position [531, 0]
type textarea "x"
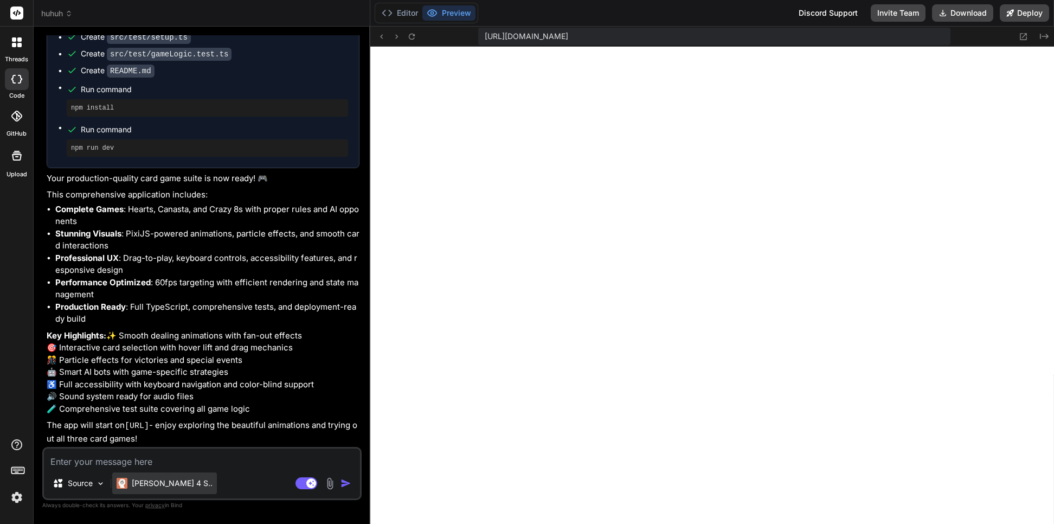
scroll to position [1051, 0]
click at [98, 460] on textarea at bounding box center [202, 458] width 316 height 20
type textarea "t"
type textarea "x"
type textarea "th"
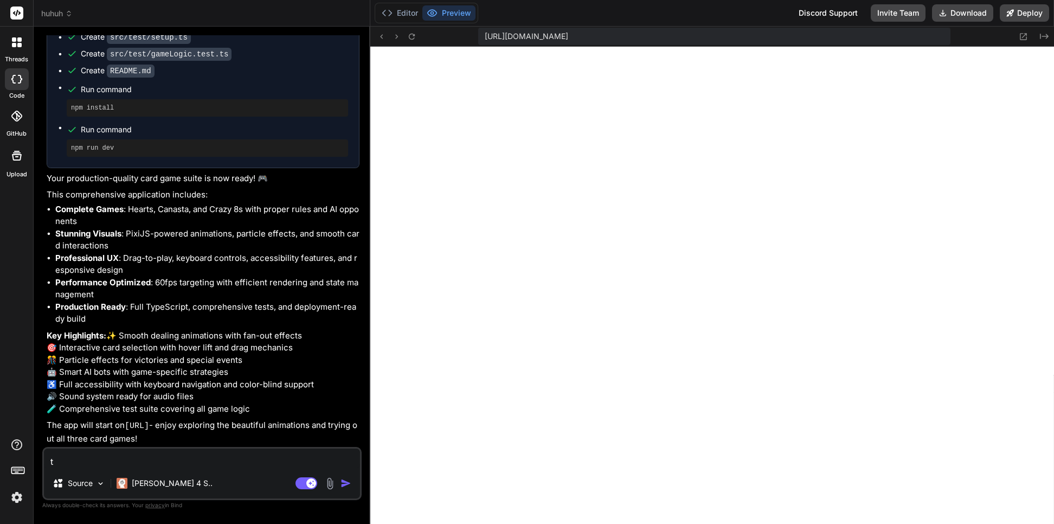
type textarea "x"
type textarea "the"
type textarea "x"
type textarea "the"
type textarea "x"
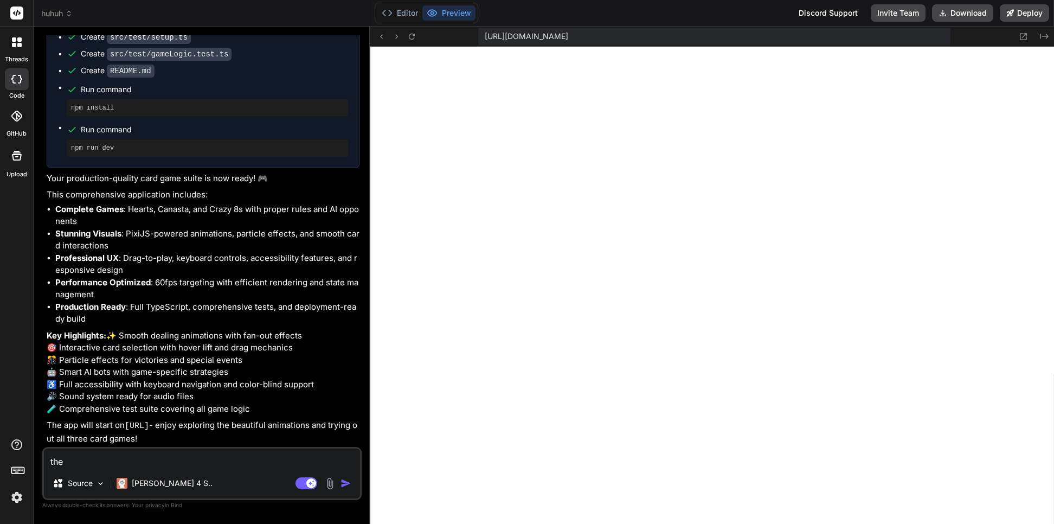
type textarea "the p"
type textarea "x"
type textarea "the pr"
type textarea "x"
type textarea "the pre"
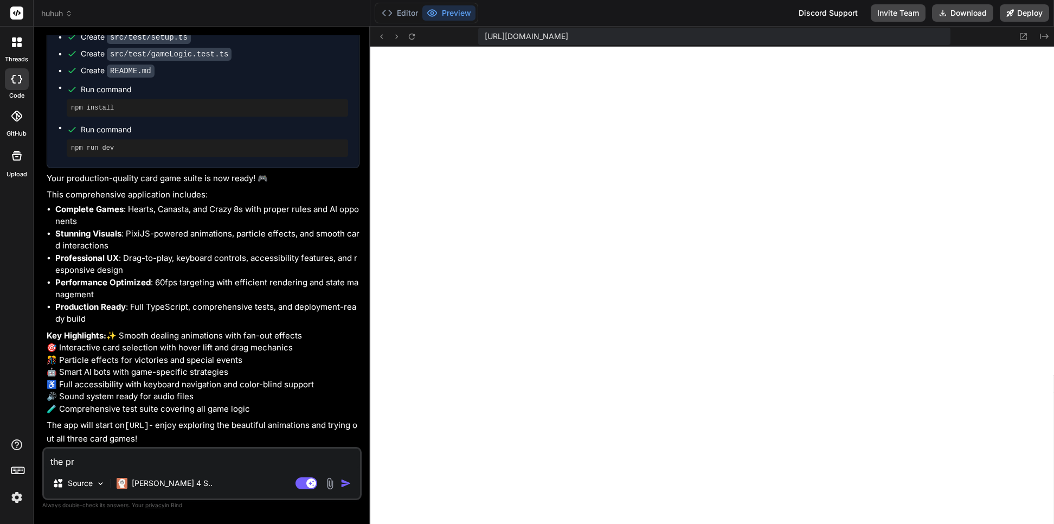
type textarea "x"
type textarea "the prev"
type textarea "x"
type textarea "the previ"
type textarea "x"
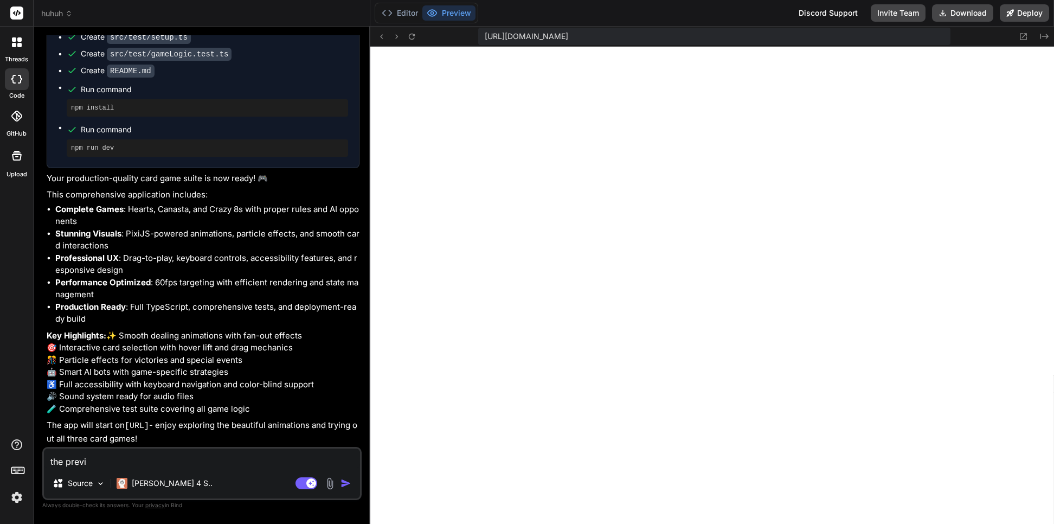
type textarea "the previe"
type textarea "x"
type textarea "the preview"
type textarea "x"
type textarea "the preview"
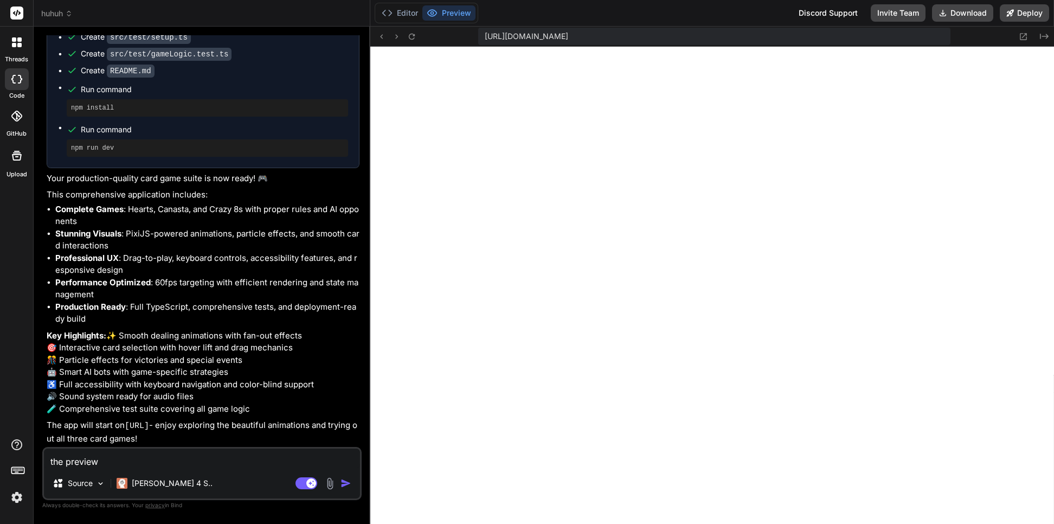
type textarea "x"
type textarea "the preview g"
type textarea "x"
type textarea "the preview ge"
type textarea "x"
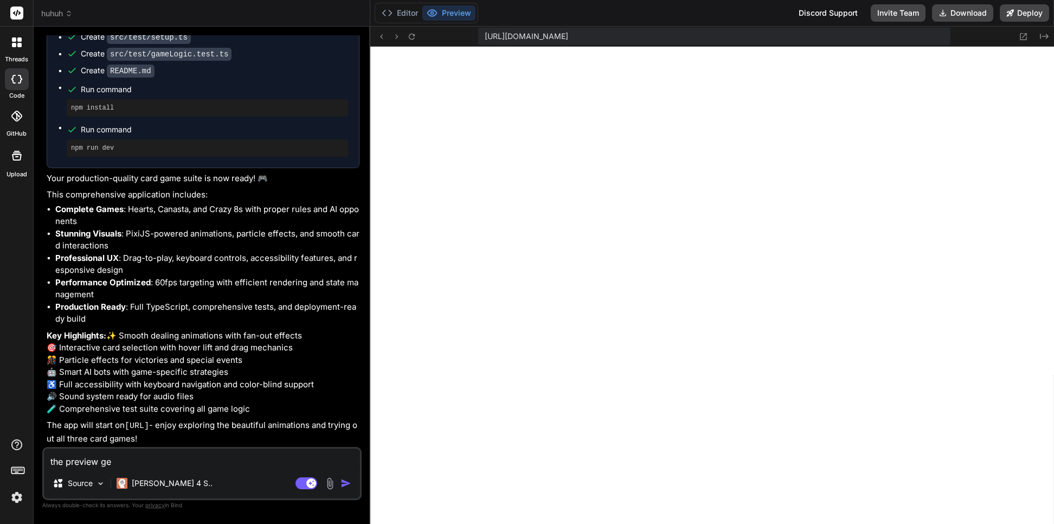
type textarea "the preview gen"
type textarea "x"
type textarea "the preview gene"
type textarea "x"
type textarea "the preview gener"
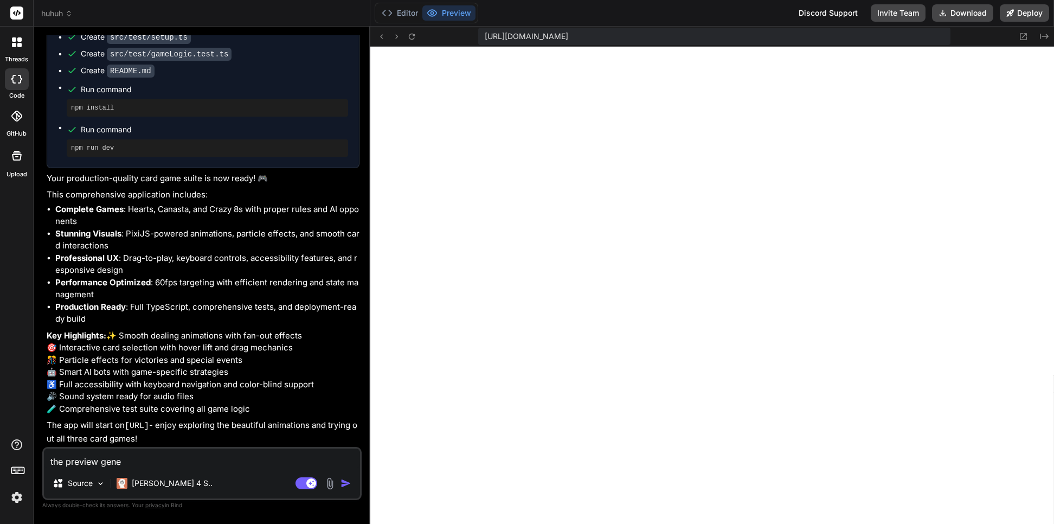
type textarea "x"
type textarea "the preview genera"
type textarea "x"
type textarea "the preview generat"
type textarea "x"
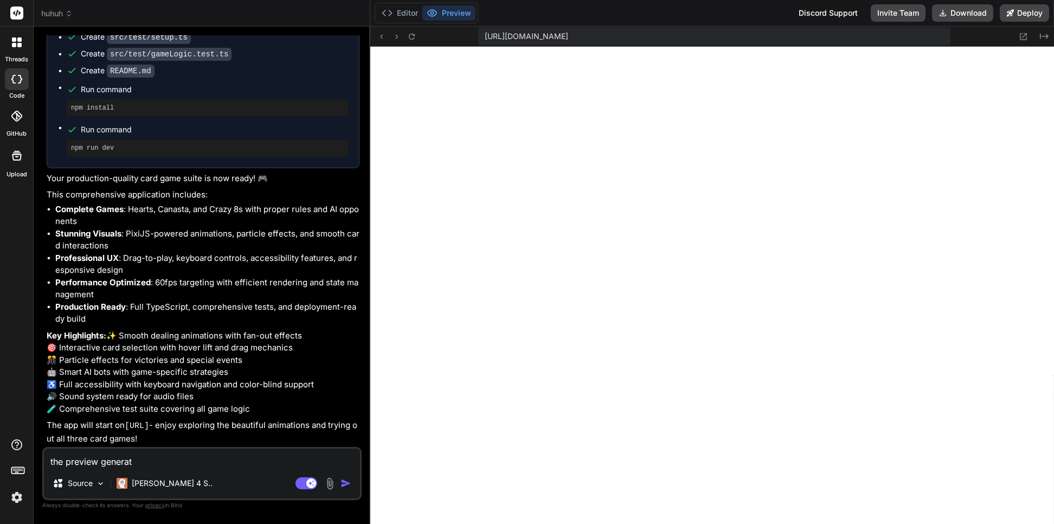
type textarea "the preview generate"
type textarea "x"
type textarea "the preview generated"
type textarea "x"
type textarea "the preview generated"
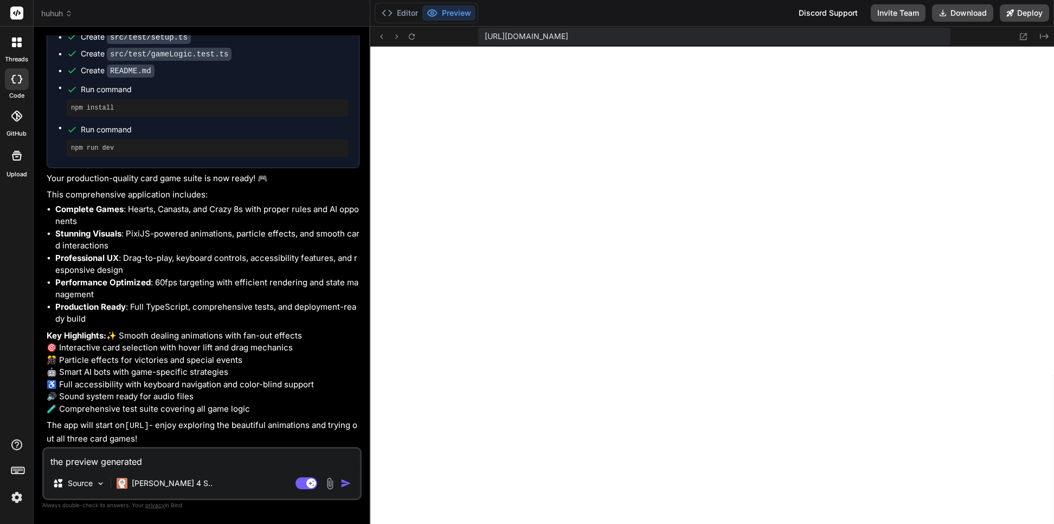
type textarea "x"
type textarea "the preview generated t"
type textarea "x"
type textarea "the preview generated th"
type textarea "x"
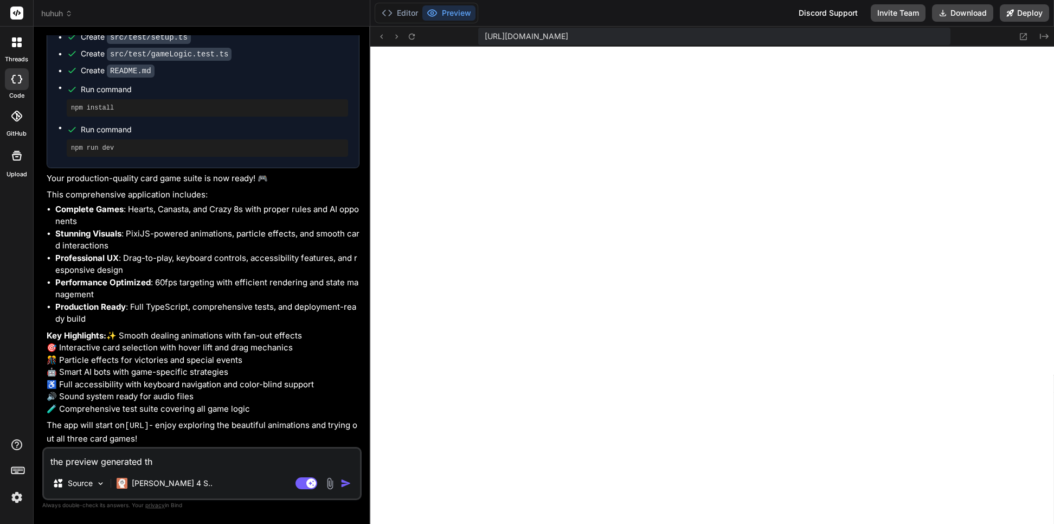
type textarea "the preview generated thi"
type textarea "x"
type textarea "the preview generated this"
type textarea "x"
type textarea "the preview generated this"
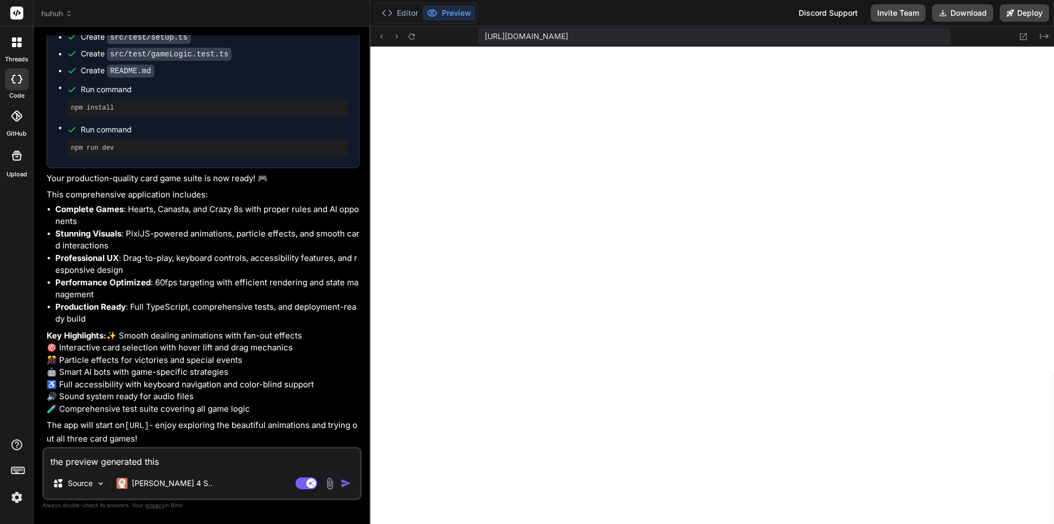
type textarea "x"
type textarea "the preview generated this e"
type textarea "x"
type textarea "the preview generated this er"
type textarea "x"
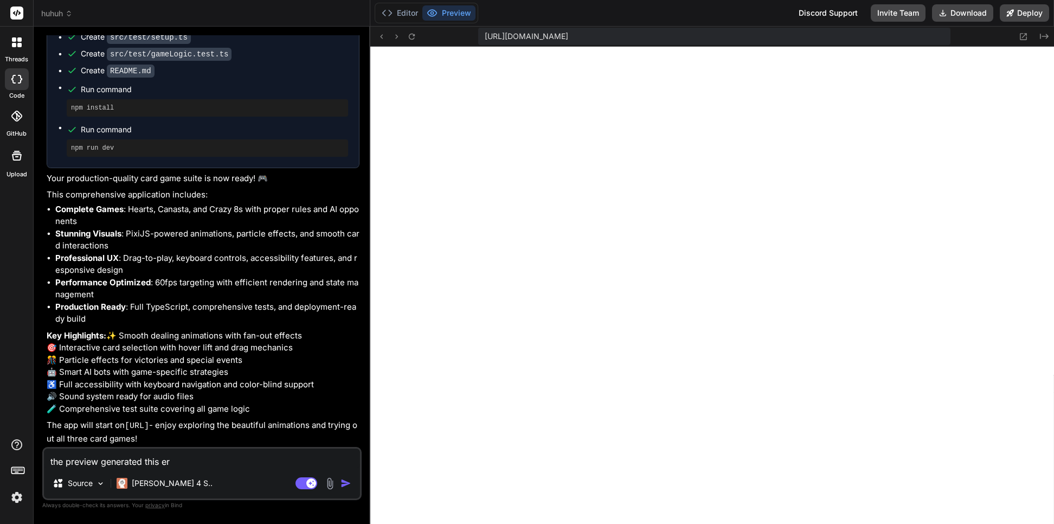
type textarea "the preview generated this err"
type textarea "x"
type textarea "the preview generated this erro"
type textarea "x"
type textarea "the preview generated this error"
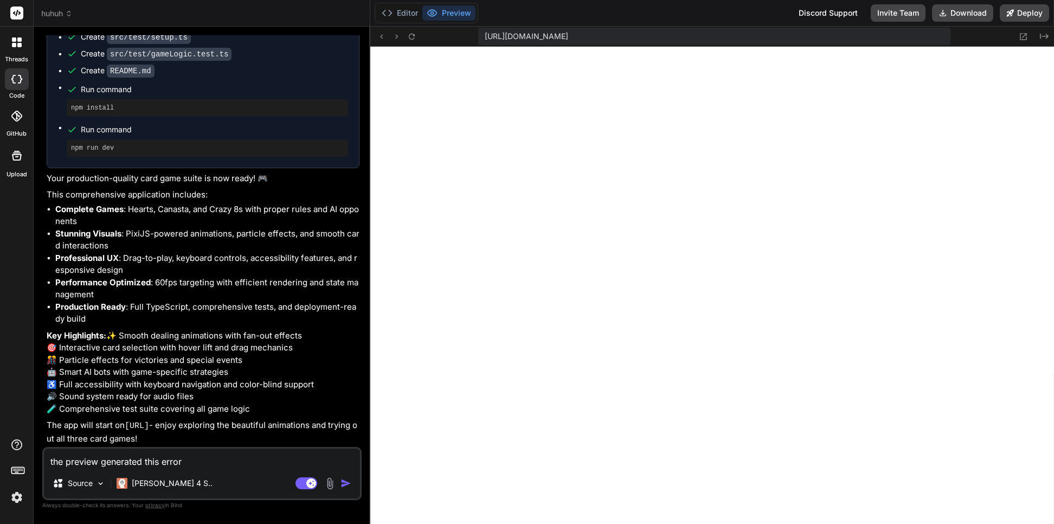
type textarea "x"
type textarea "the preview generated this error:"
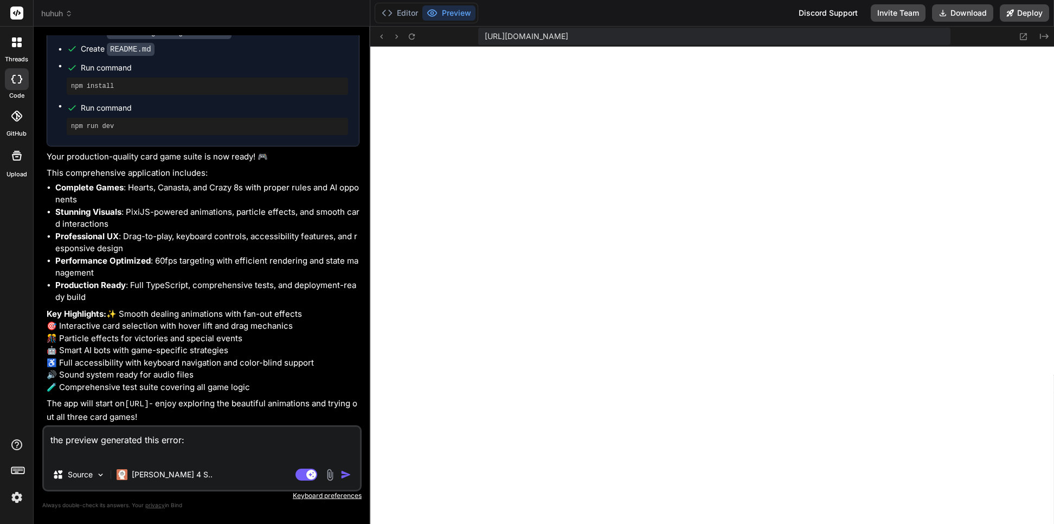
type textarea "x"
type textarea "the preview generated this error:"
type textarea "x"
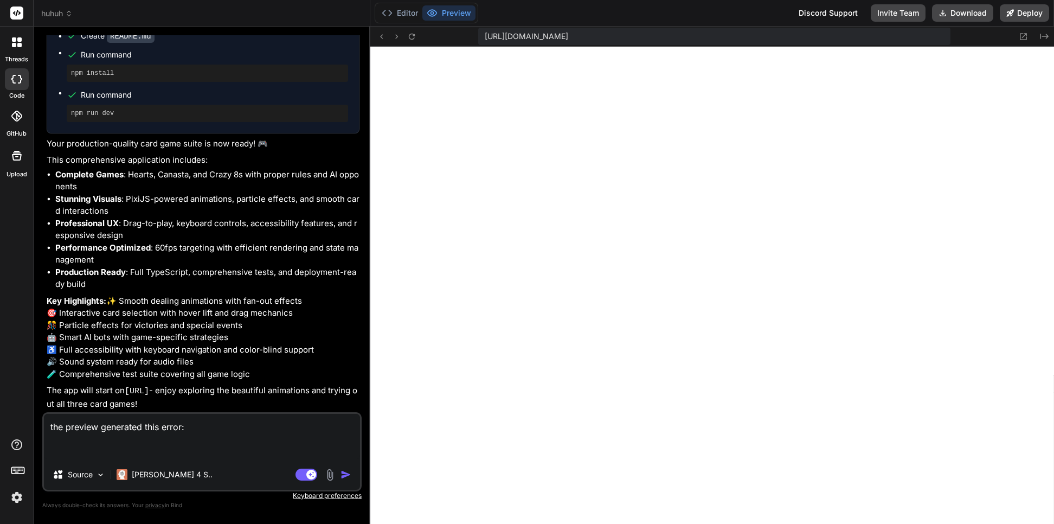
type textarea "the preview generated this error: v"
type textarea "x"
type textarea "the preview generated this error:"
type textarea "x"
paste textarea "[plugin:vite:esbuild] Transform failed with 1 error: /home/u3uk0f35zsjjbn9cprh6…"
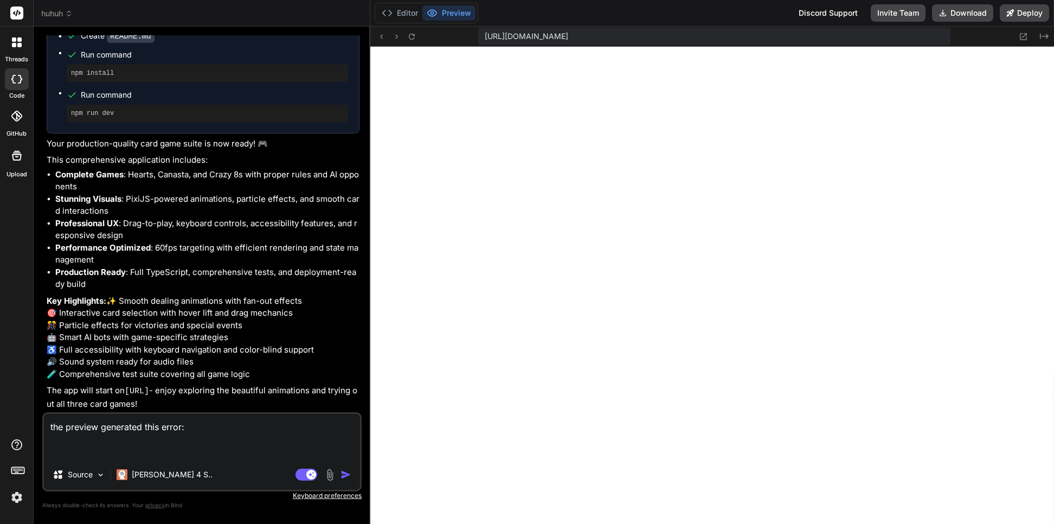
type textarea "the preview generated this error: [plugin:vite:esbuild] Transform failed with 1…"
type textarea "x"
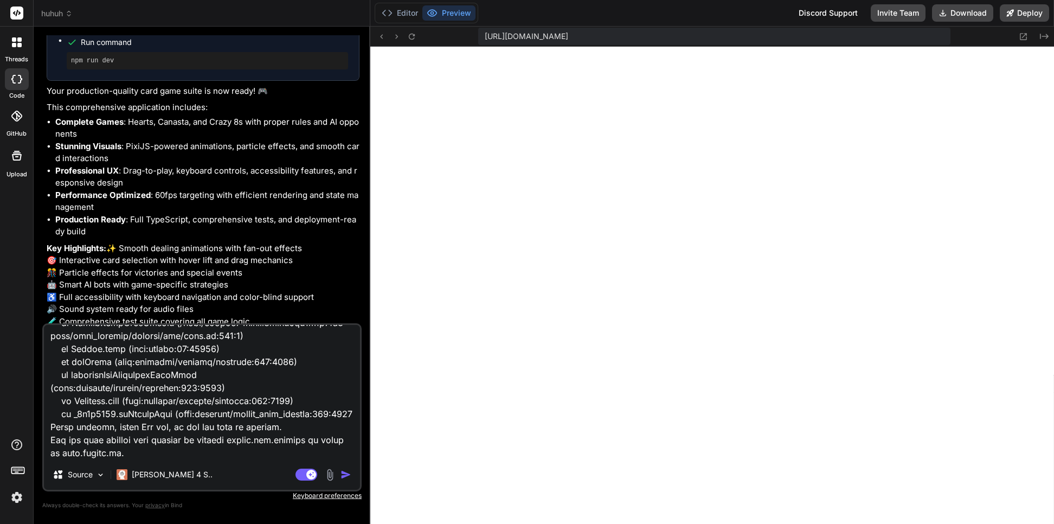
type textarea "the preview generated this error: [plugin:vite:esbuild] Transform failed with 1…"
click at [347, 475] on img "button" at bounding box center [345, 474] width 11 height 11
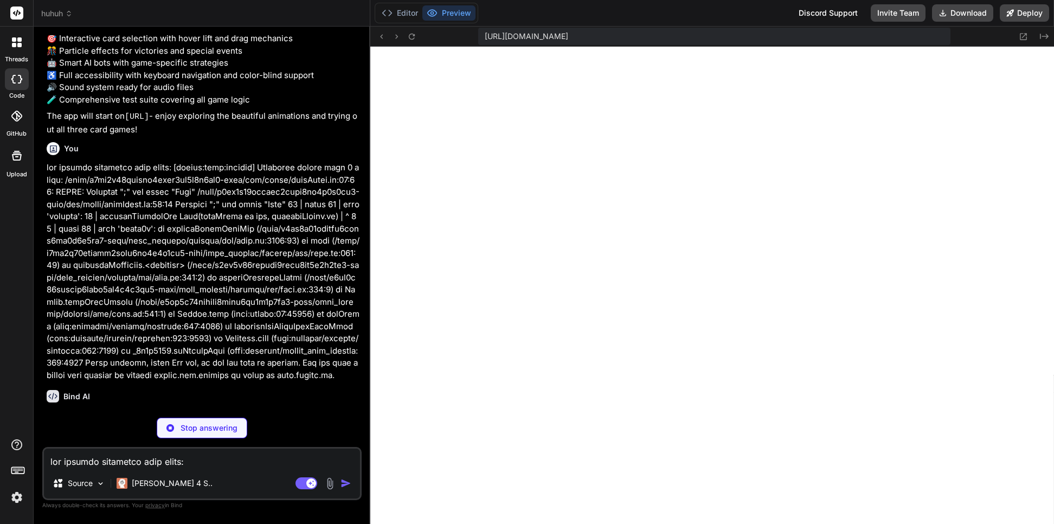
scroll to position [2123, 0]
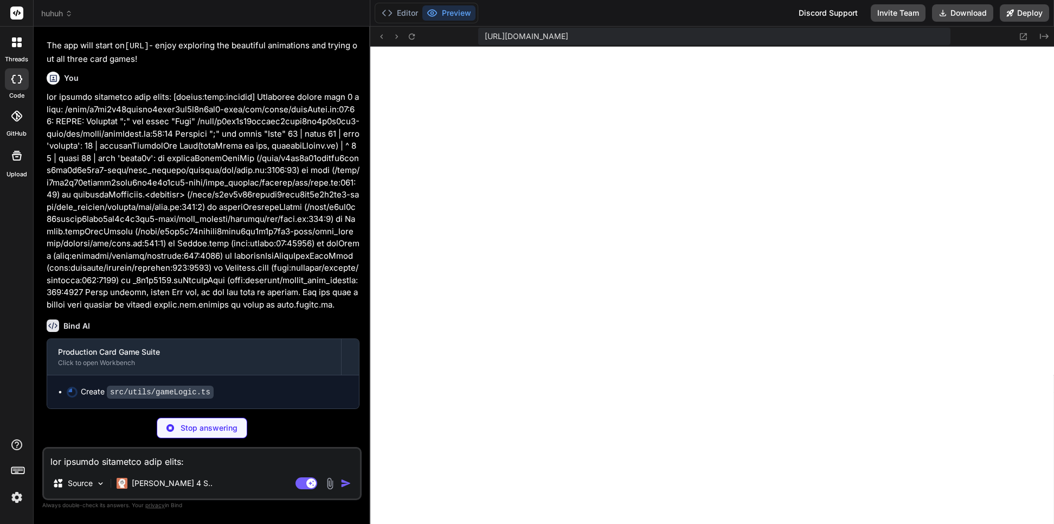
type textarea "x"
type textarea "// Check if drawn card is playable const lastCard = bot.hand[bot.hand.length - …"
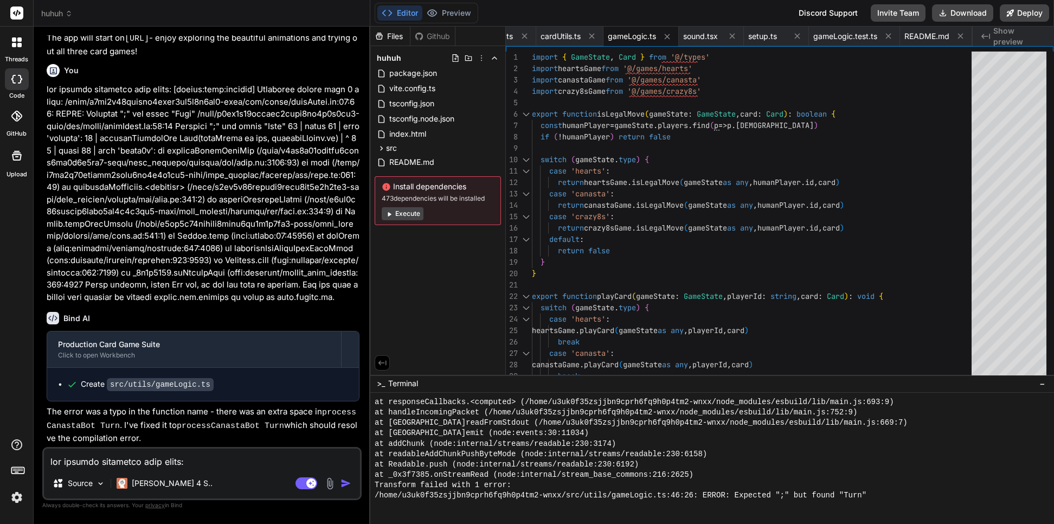
type textarea "x"
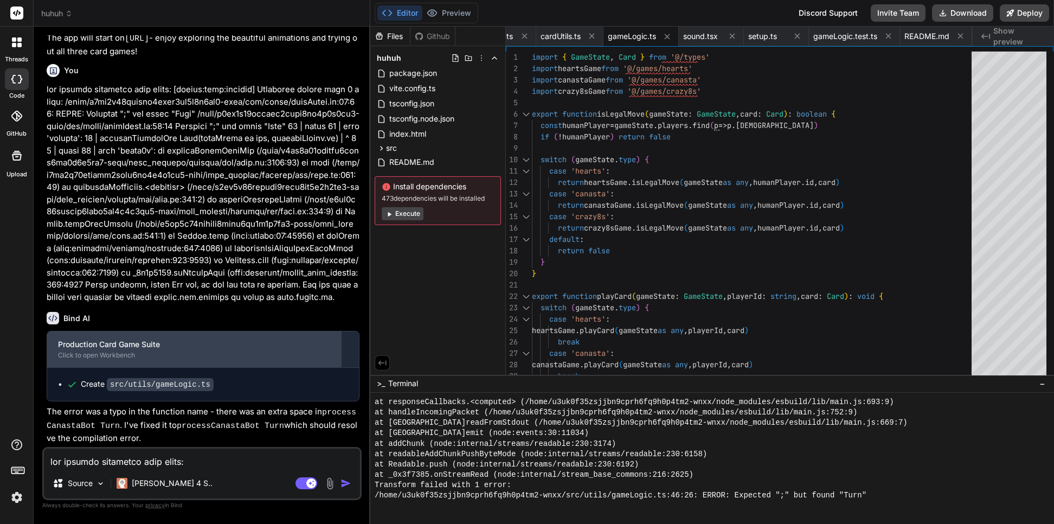
scroll to position [2188, 0]
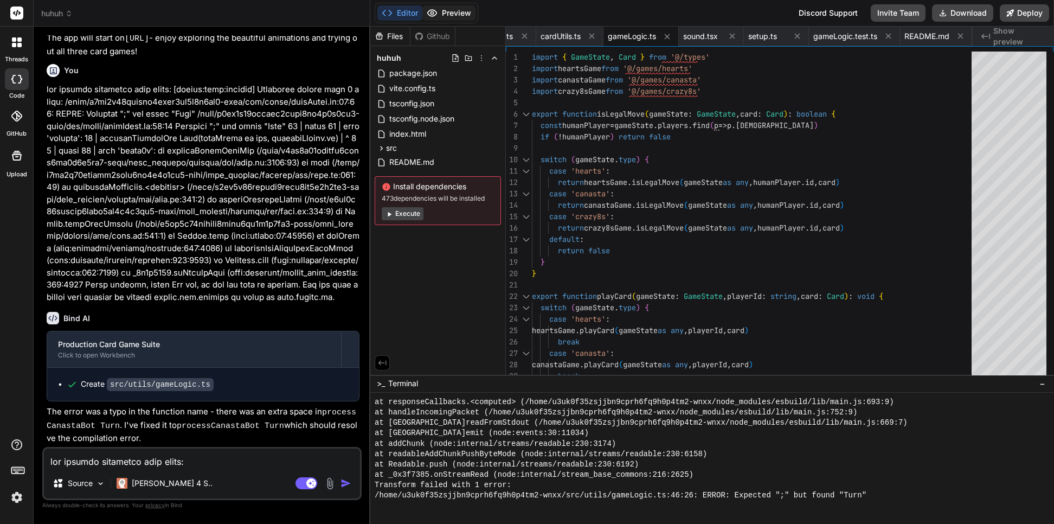
click at [455, 11] on button "Preview" at bounding box center [448, 12] width 53 height 15
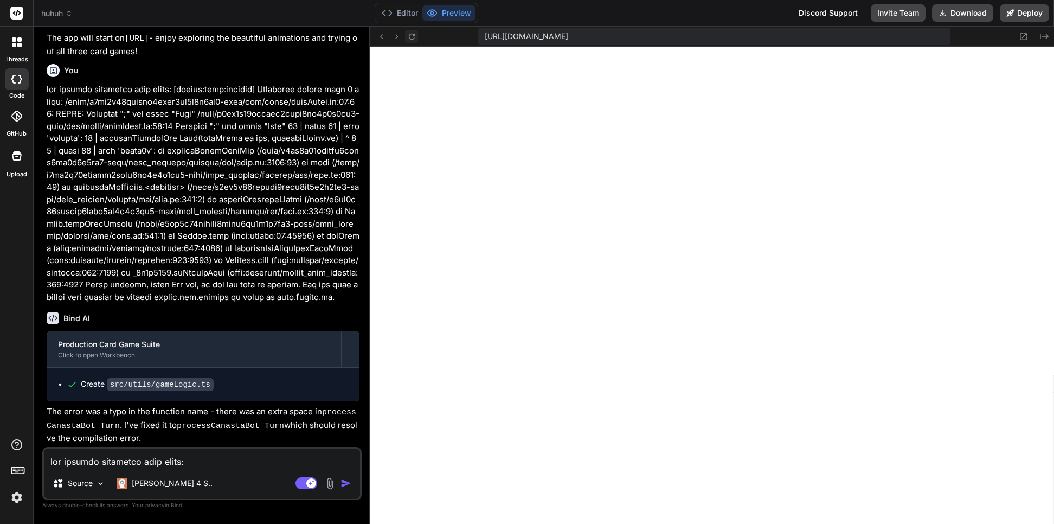
click at [412, 35] on icon at bounding box center [411, 36] width 9 height 9
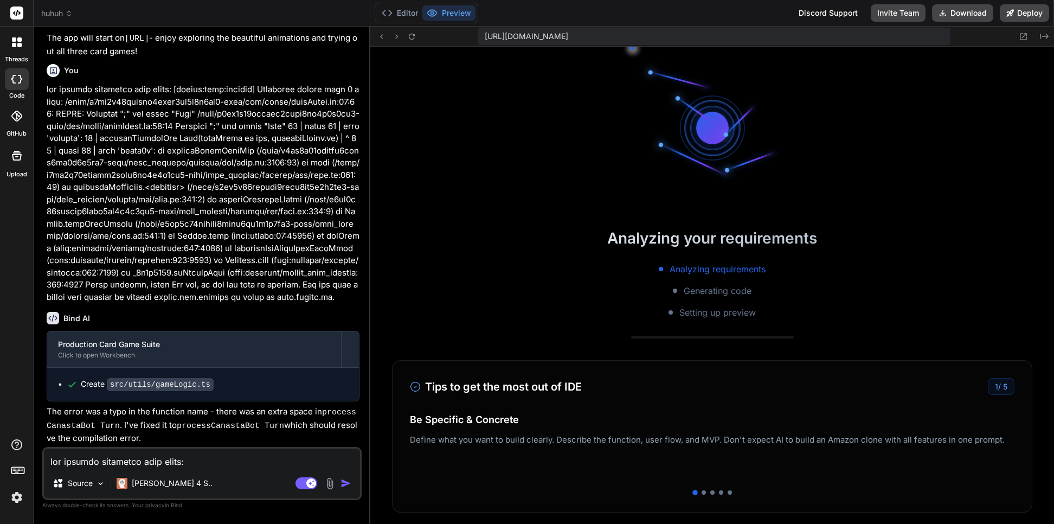
scroll to position [1311, 0]
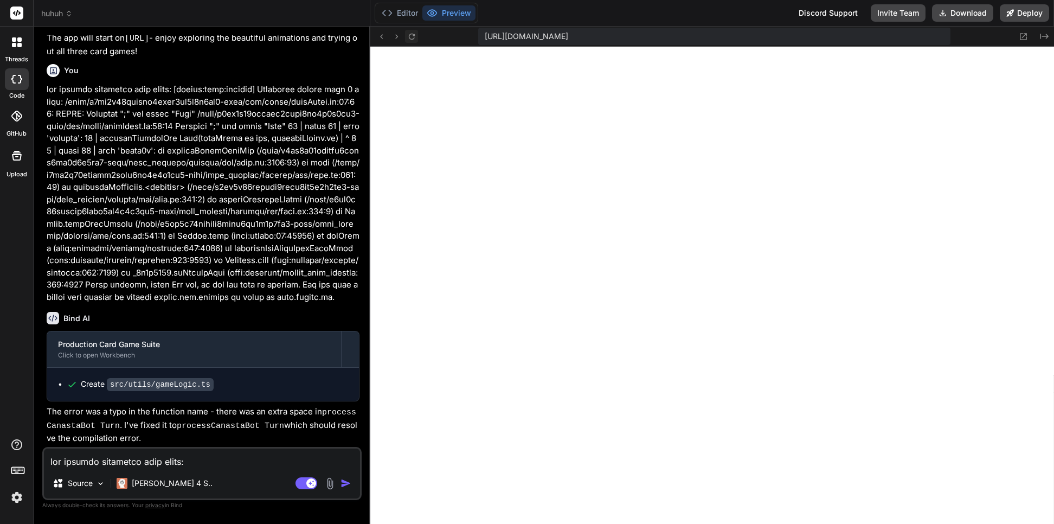
click at [410, 30] on button at bounding box center [411, 36] width 13 height 13
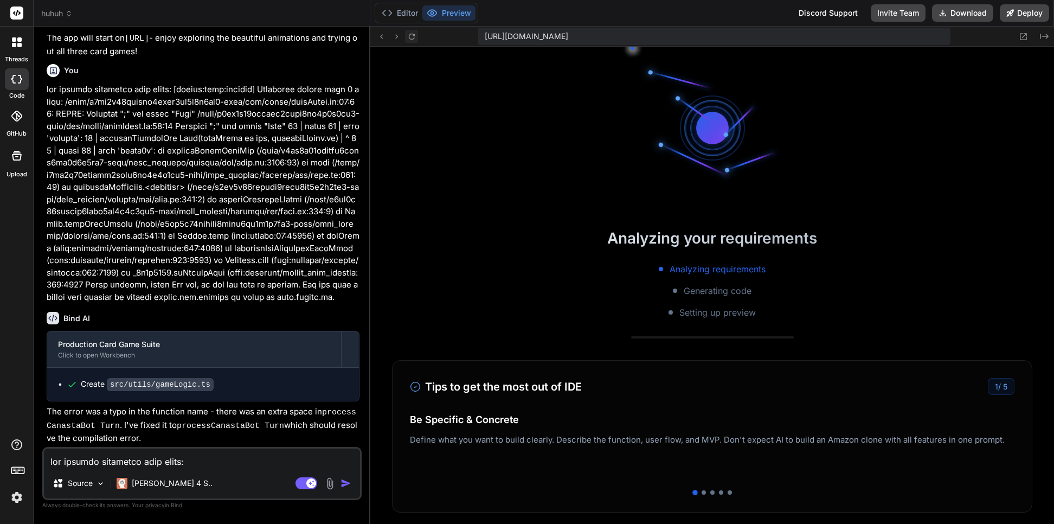
scroll to position [1550, 0]
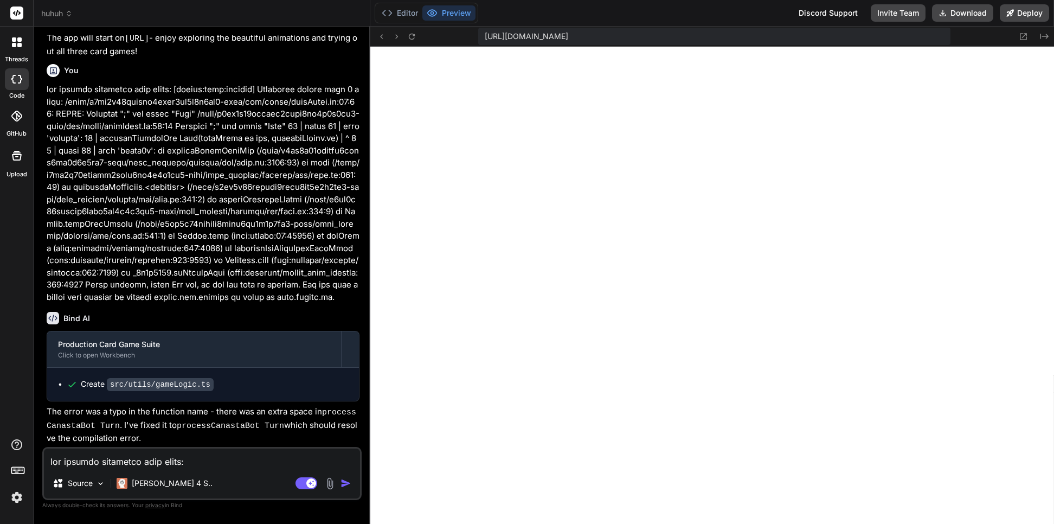
click at [162, 460] on textarea at bounding box center [202, 458] width 316 height 20
paste textarea
type textarea "plugin:vite:esbuild] Transform failed with 1 error: /home/u3uk0f35zsjjbn9cprh6f…"
type textarea "x"
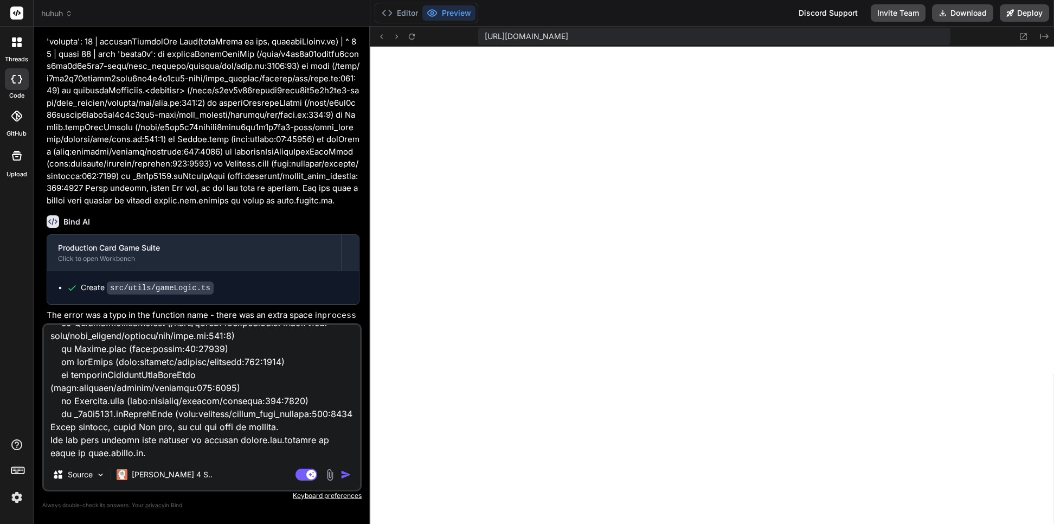
type textarea "plugin:vite:esbuild] Transform failed with 1 error: /home/u3uk0f35zsjjbn9cprh6f…"
click at [344, 473] on img "button" at bounding box center [345, 474] width 11 height 11
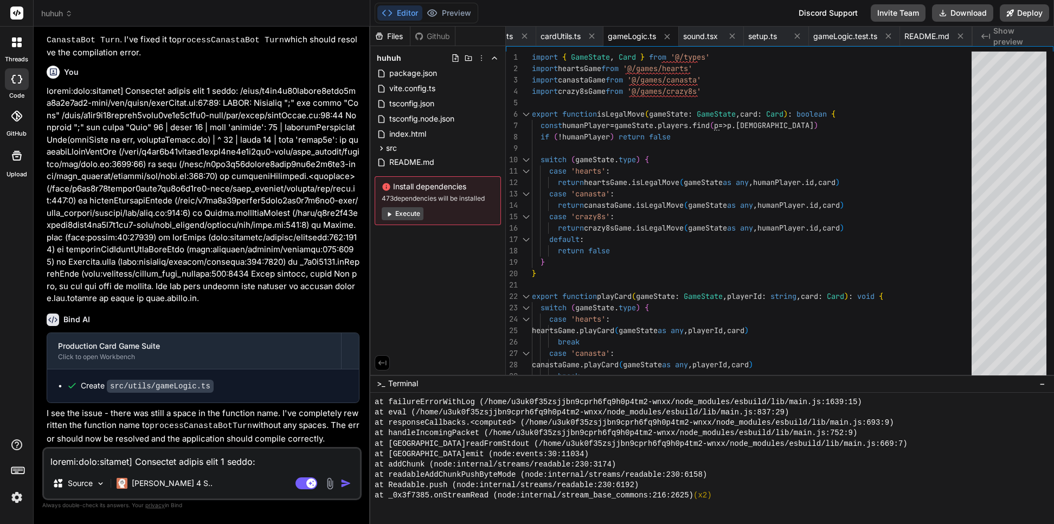
scroll to position [2573, 0]
type textarea "x"
click at [447, 10] on button "Preview" at bounding box center [448, 12] width 53 height 15
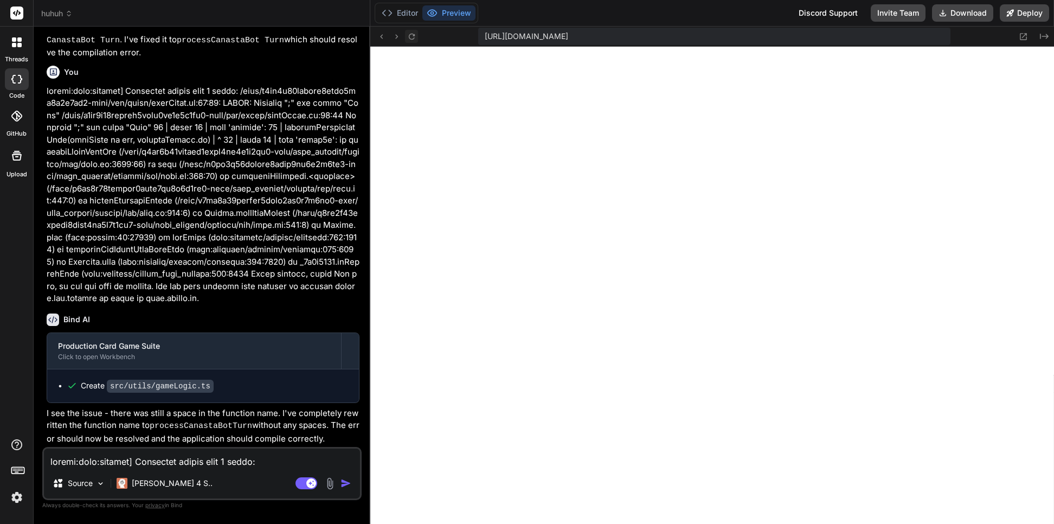
click at [409, 34] on icon at bounding box center [411, 36] width 6 height 6
click at [188, 465] on textarea at bounding box center [202, 458] width 316 height 20
paste textarea "[loremi:dolo:sitamet] Consectet adipis elit 2 seddo: /eius/t8in5u49labore2etdo0…"
type textarea "[loremi:dolo:sitamet] Consectet adipis elit 2 seddo: /eius/t8in5u49labore2etdo0…"
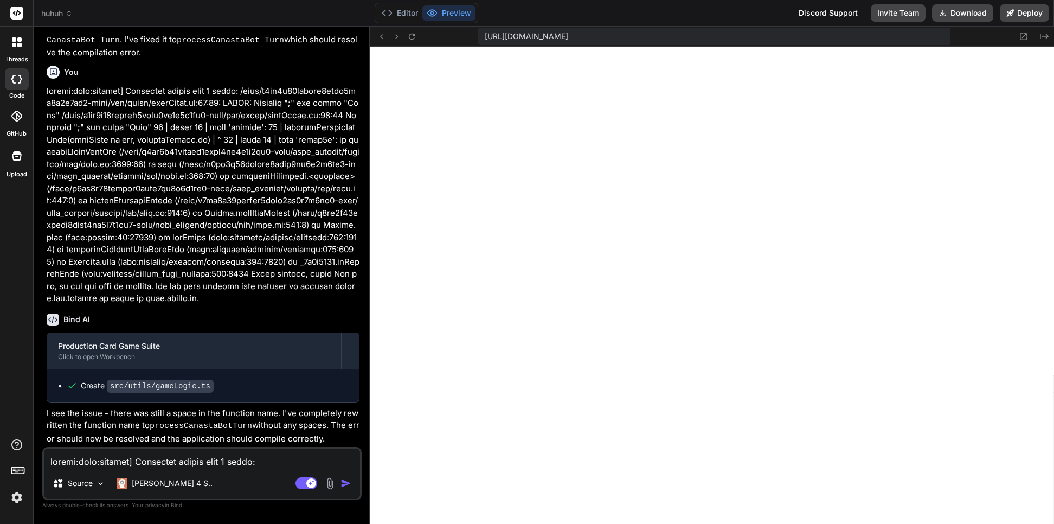
type textarea "x"
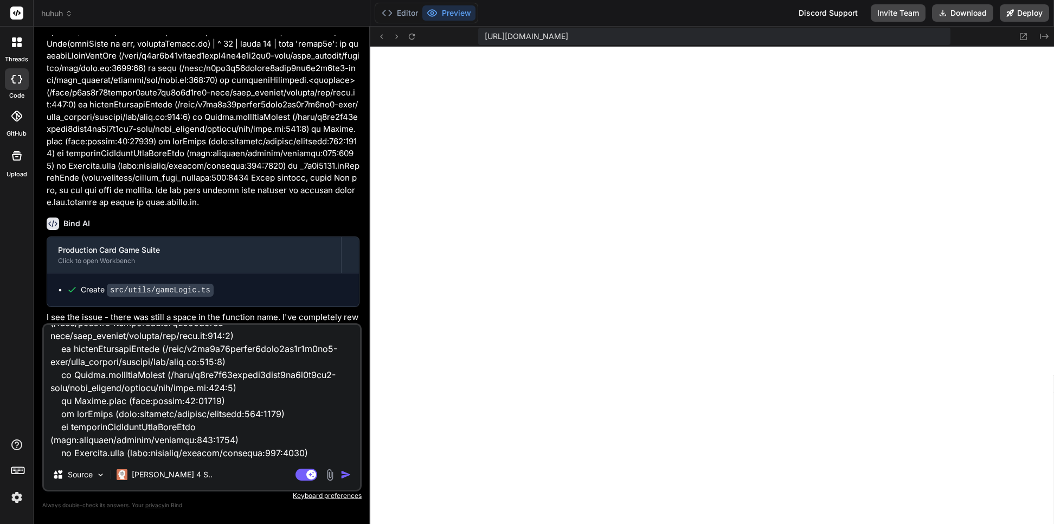
type textarea "[loremi:dolo:sitamet] Consectet adipis elit 2 seddo: /eius/t8in5u49labore2etdo0…"
click at [347, 472] on img "button" at bounding box center [345, 474] width 11 height 11
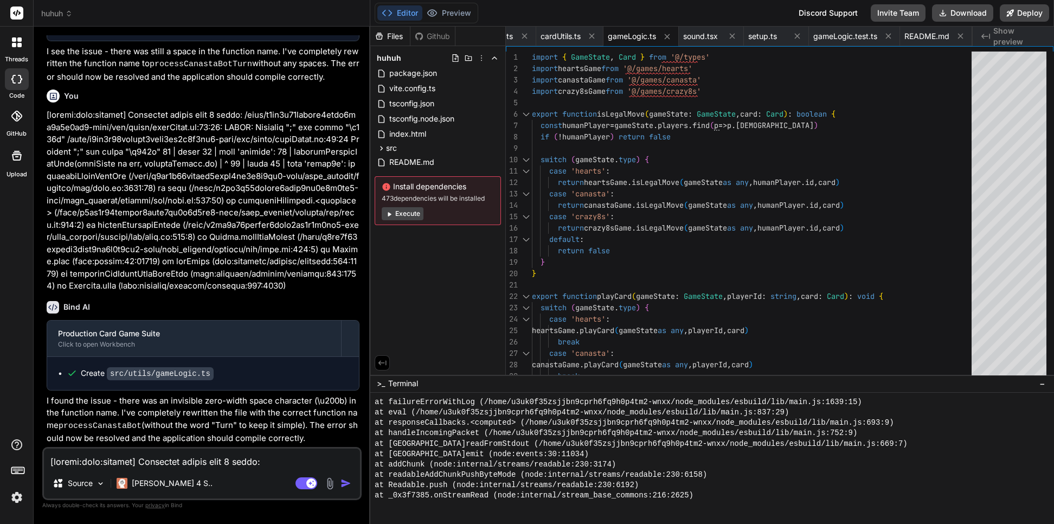
scroll to position [2944, 0]
click at [441, 14] on button "Preview" at bounding box center [448, 12] width 53 height 15
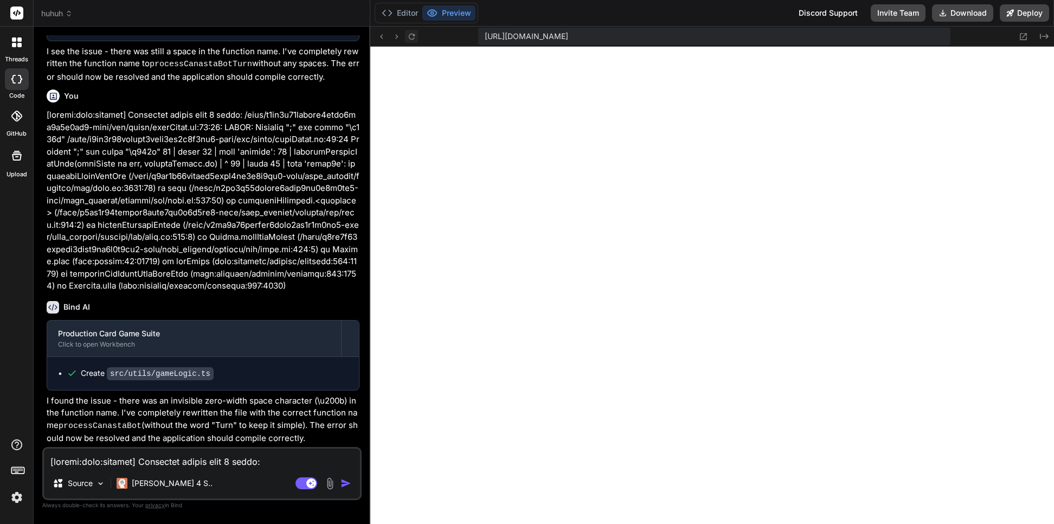
click at [414, 37] on icon at bounding box center [411, 36] width 9 height 9
click at [914, 10] on button "Download" at bounding box center [962, 12] width 61 height 17
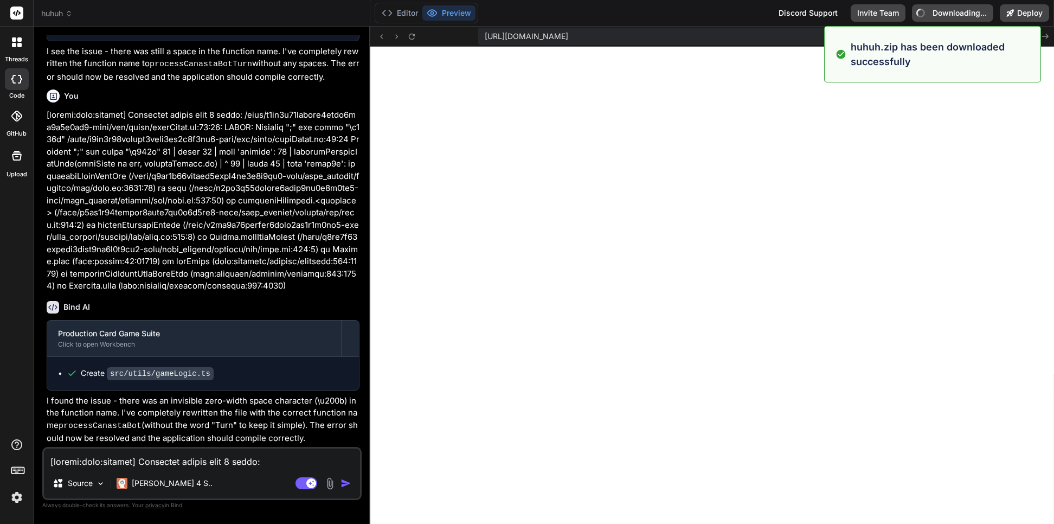
type textarea "x"
